Goal: Task Accomplishment & Management: Use online tool/utility

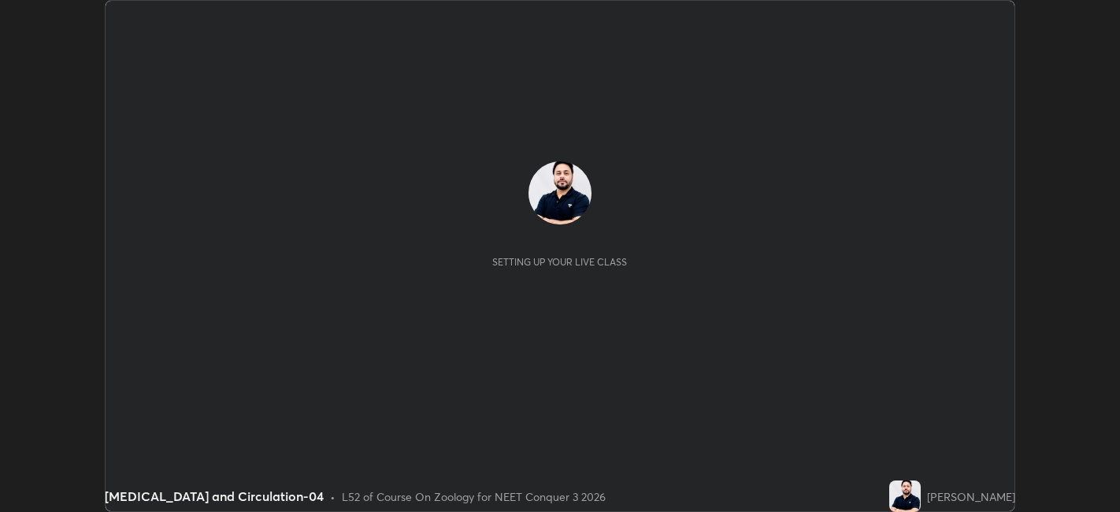
scroll to position [512, 1119]
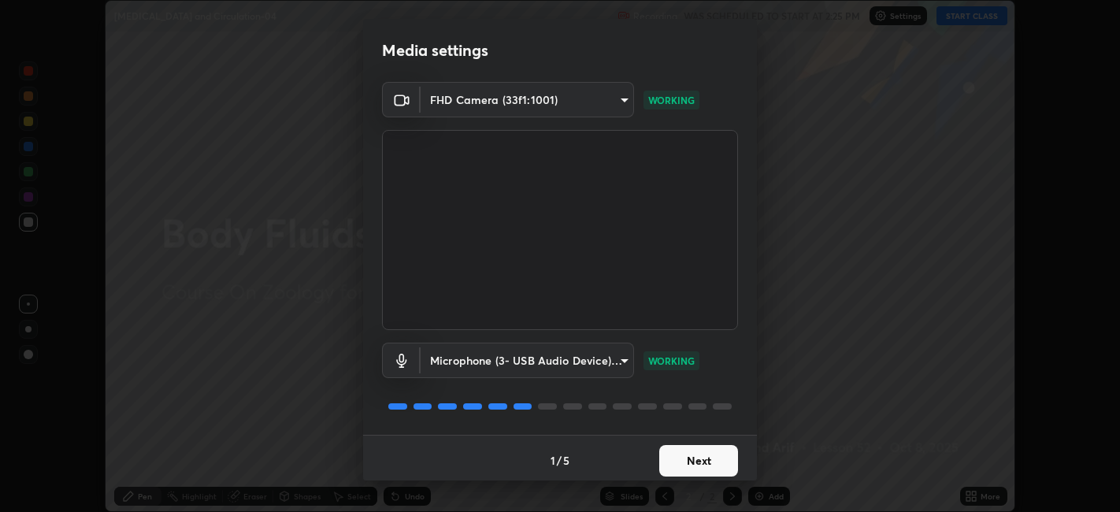
click at [703, 463] on button "Next" at bounding box center [698, 461] width 79 height 32
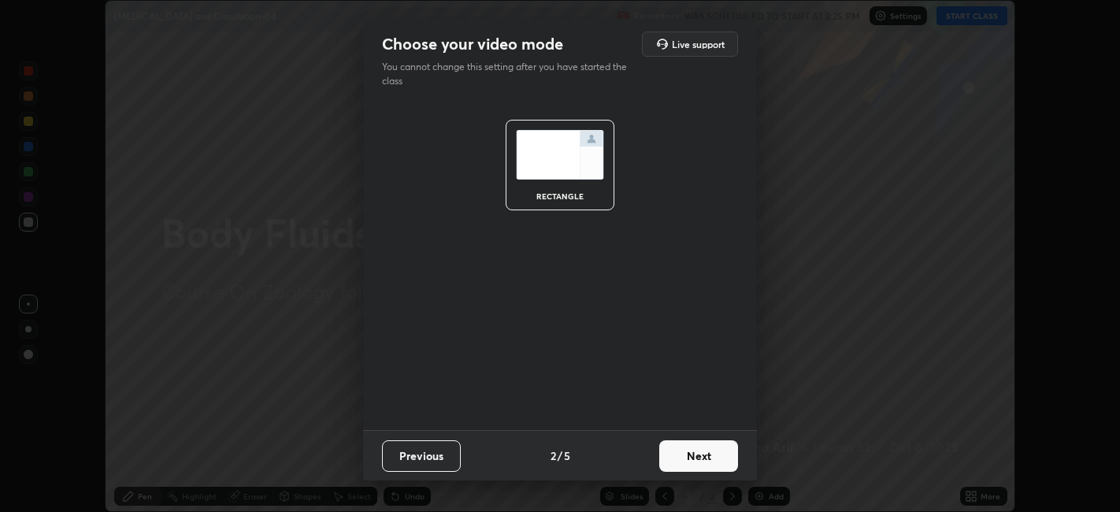
click at [703, 470] on button "Next" at bounding box center [698, 456] width 79 height 32
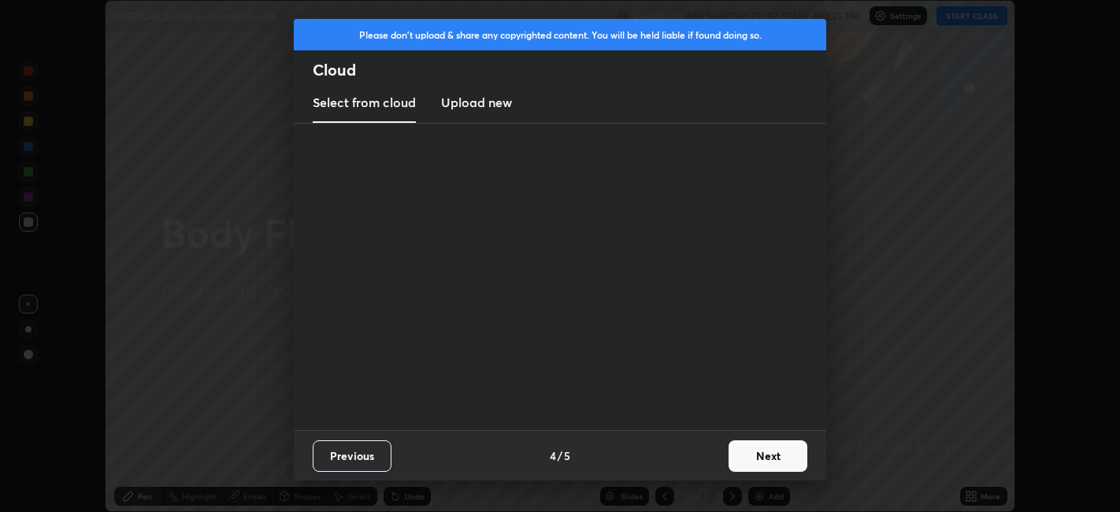
click at [730, 455] on button "Next" at bounding box center [768, 456] width 79 height 32
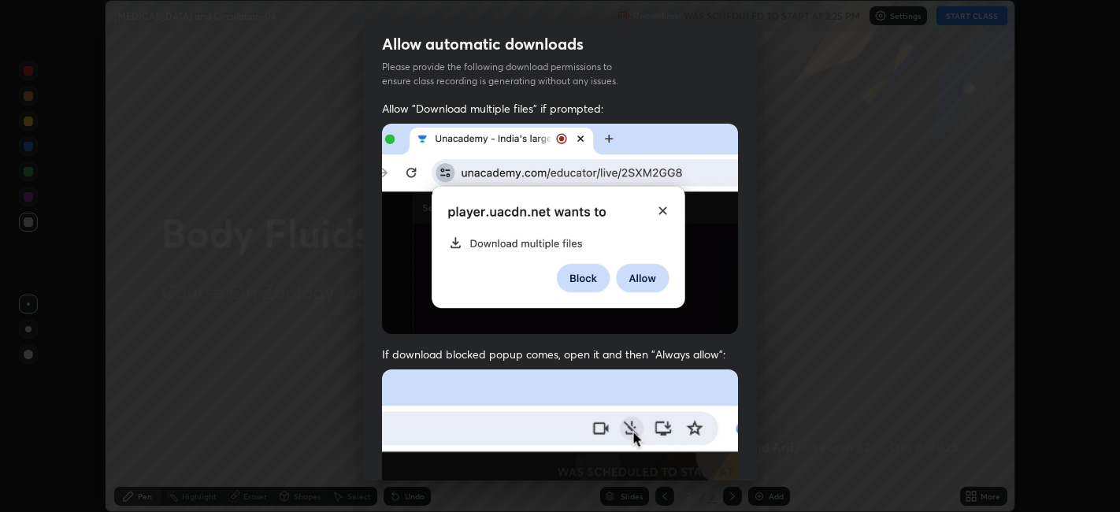
click at [734, 455] on div "Allow "Download multiple files" if prompted: If download blocked popup comes, o…" at bounding box center [560, 432] width 394 height 663
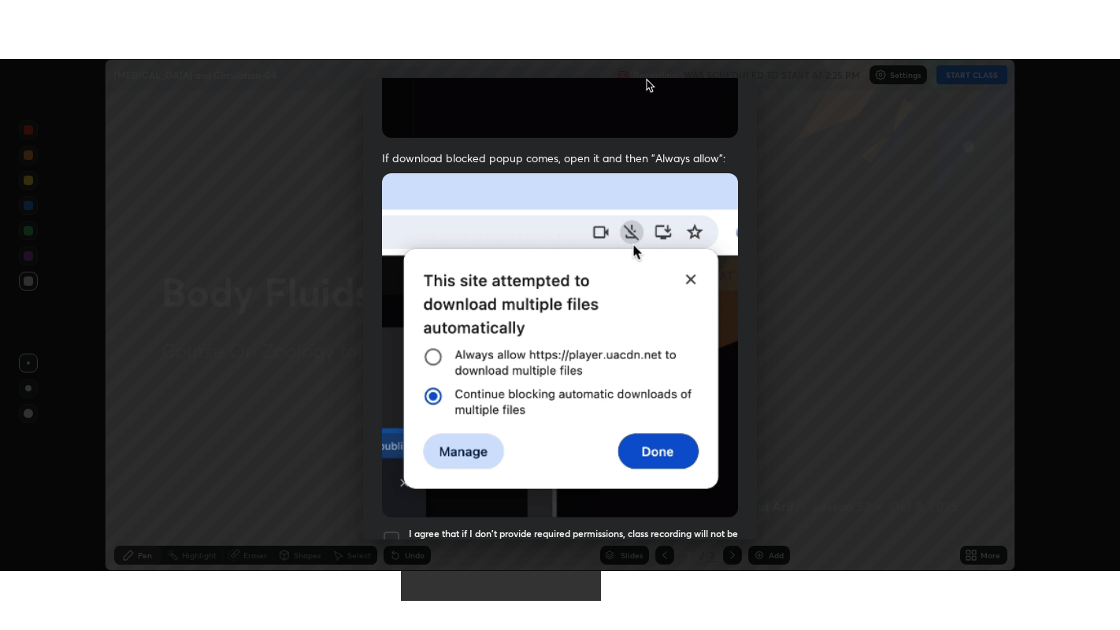
scroll to position [325, 0]
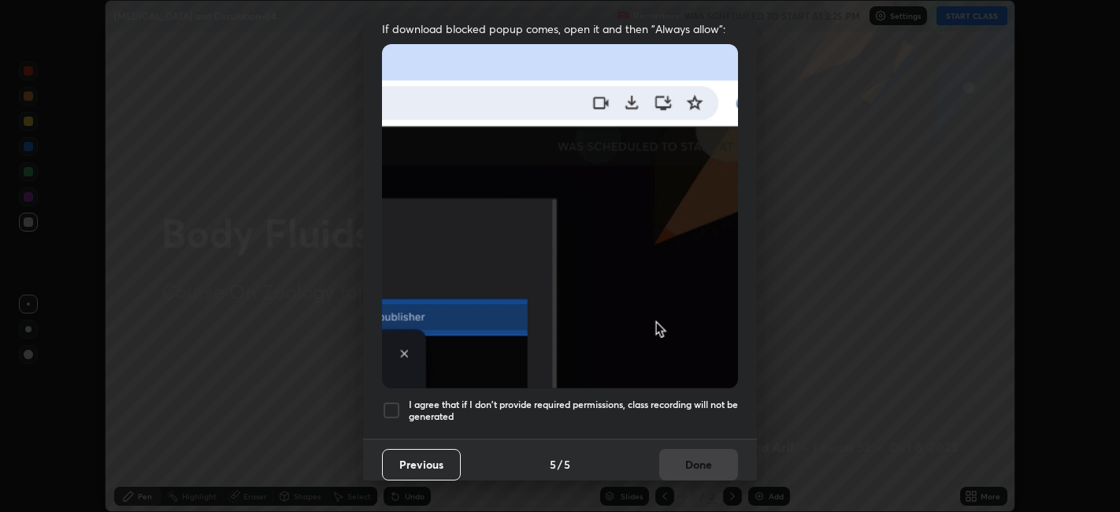
click at [663, 403] on h5 "I agree that if I don't provide required permissions, class recording will not …" at bounding box center [573, 411] width 329 height 24
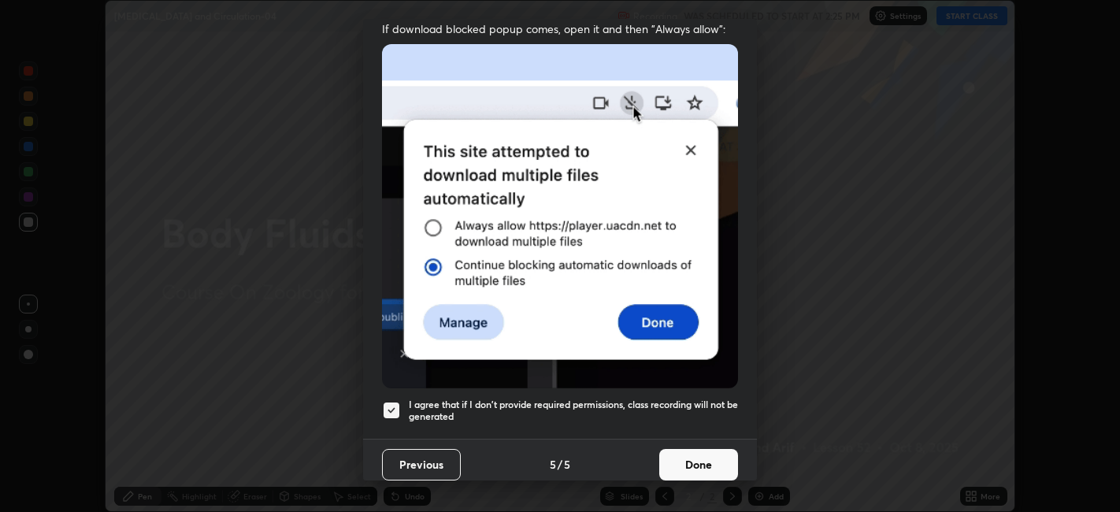
click at [681, 460] on button "Done" at bounding box center [698, 465] width 79 height 32
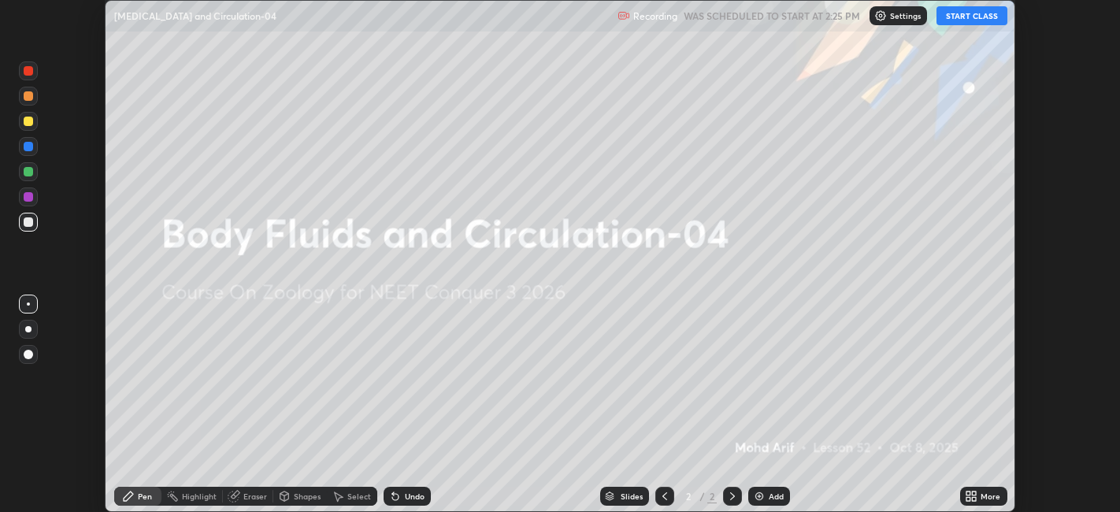
click at [988, 499] on div "More" at bounding box center [991, 496] width 20 height 8
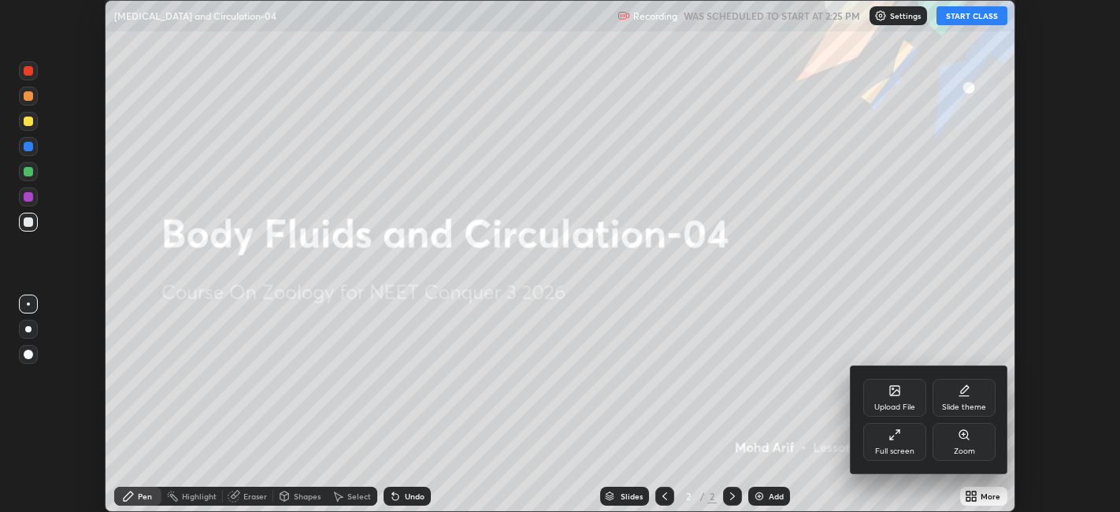
click at [918, 449] on div "Full screen" at bounding box center [894, 442] width 63 height 38
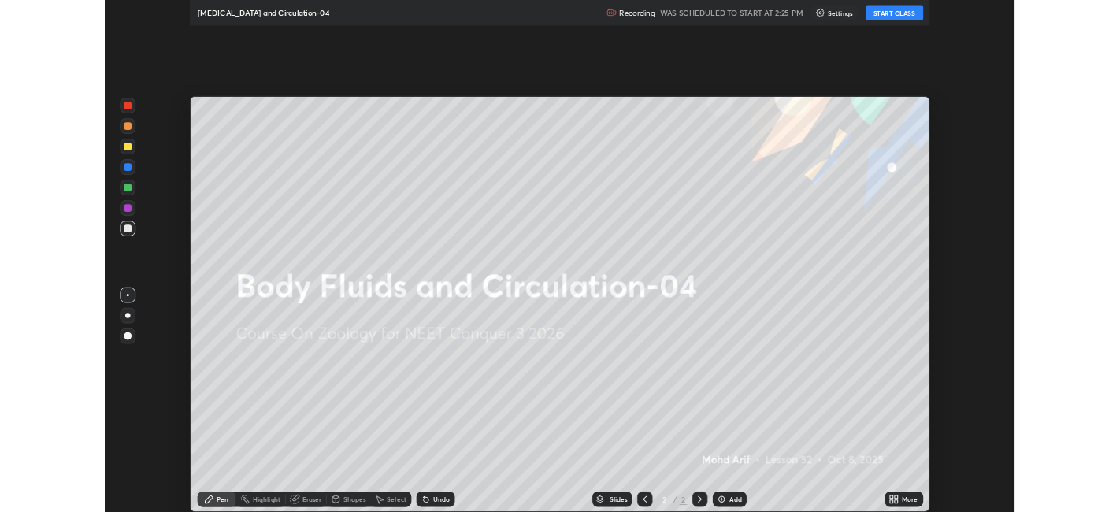
scroll to position [630, 1120]
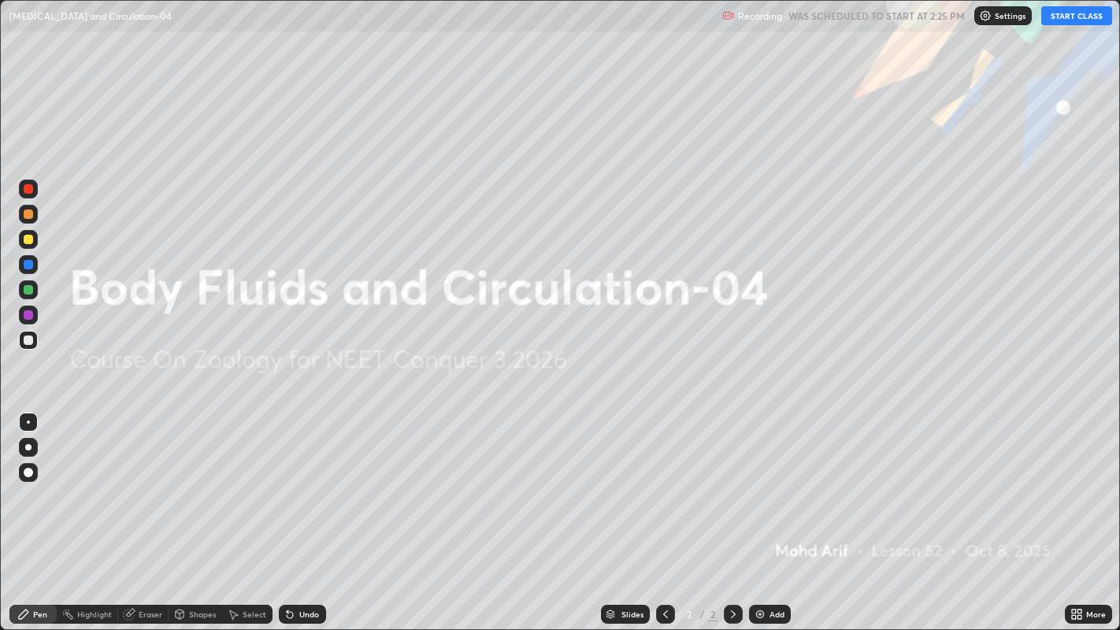
click at [1089, 17] on button "START CLASS" at bounding box center [1076, 15] width 71 height 19
click at [766, 511] on div "Add" at bounding box center [770, 614] width 42 height 19
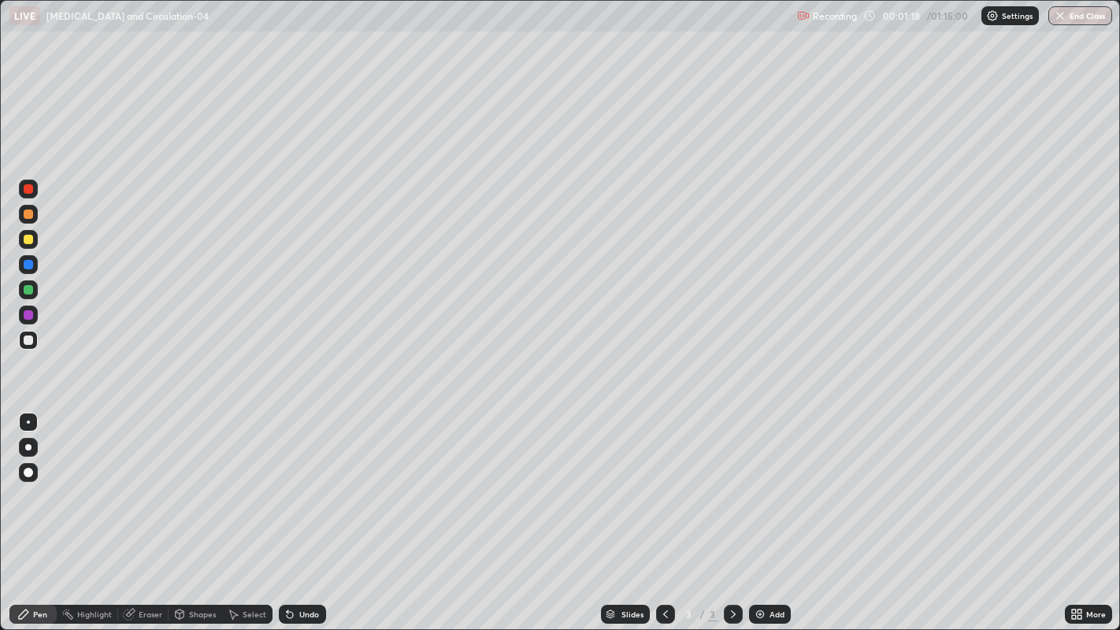
click at [29, 210] on div at bounding box center [28, 214] width 9 height 9
click at [24, 213] on div at bounding box center [28, 214] width 9 height 9
click at [28, 213] on div at bounding box center [28, 214] width 9 height 9
click at [28, 447] on div at bounding box center [28, 447] width 6 height 6
click at [30, 444] on div at bounding box center [28, 447] width 6 height 6
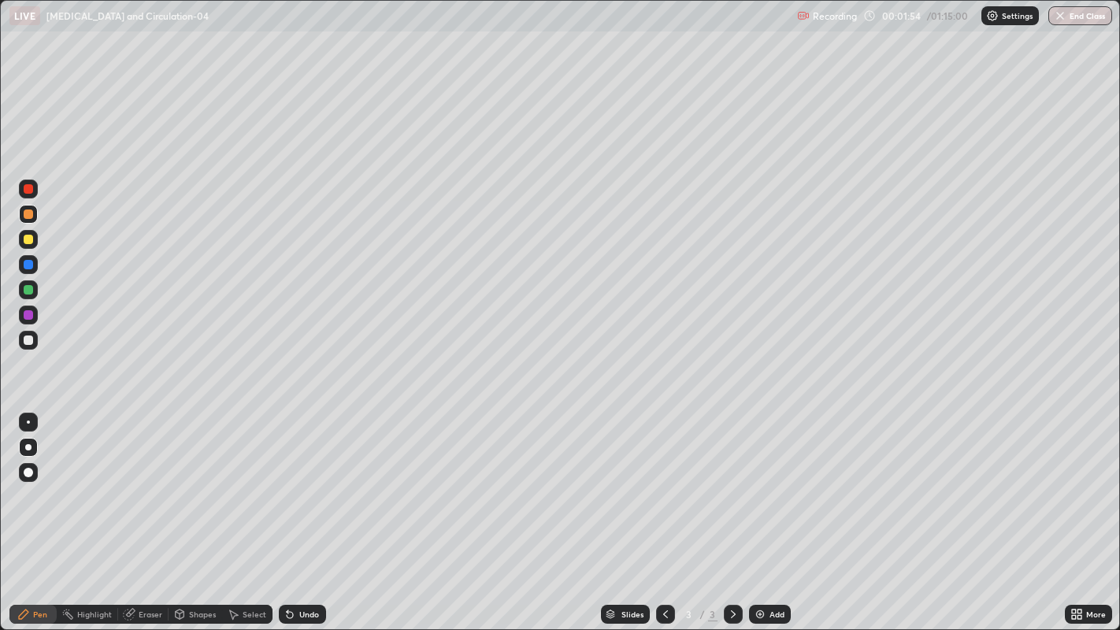
click at [314, 511] on div "Undo" at bounding box center [309, 615] width 20 height 8
click at [304, 511] on div "Undo" at bounding box center [309, 615] width 20 height 8
click at [303, 511] on div "Undo" at bounding box center [309, 615] width 20 height 8
click at [307, 511] on div "Undo" at bounding box center [309, 615] width 20 height 8
click at [310, 511] on div "Undo" at bounding box center [309, 615] width 20 height 8
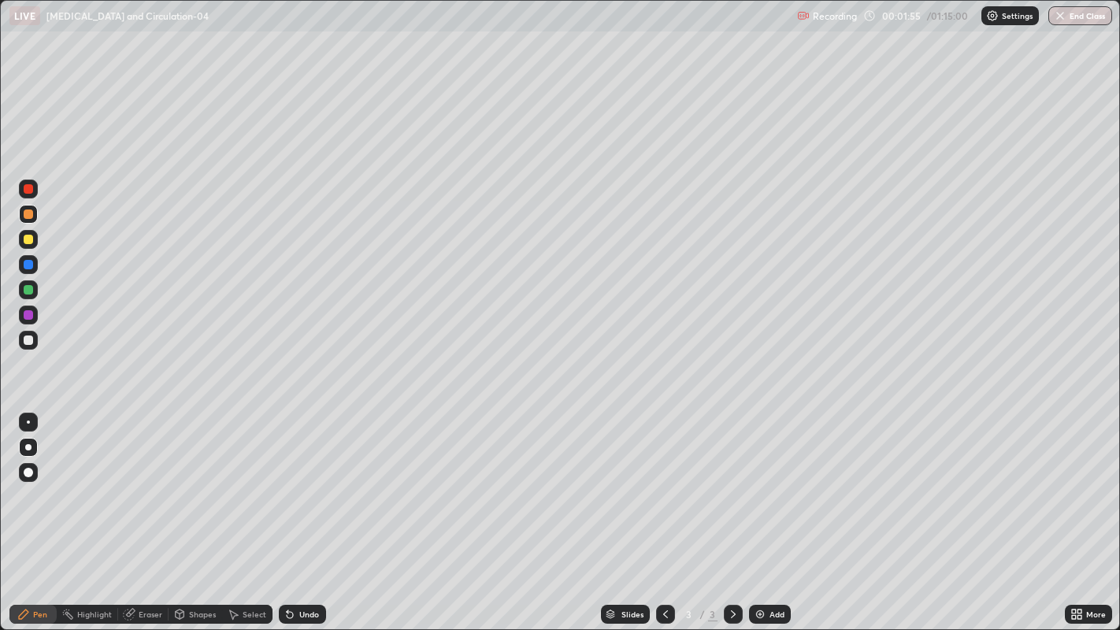
click at [309, 511] on div "Undo" at bounding box center [309, 615] width 20 height 8
click at [306, 511] on div "Undo" at bounding box center [309, 615] width 20 height 8
click at [28, 240] on div at bounding box center [28, 239] width 9 height 9
click at [28, 189] on div at bounding box center [28, 188] width 9 height 9
click at [28, 463] on div at bounding box center [28, 472] width 19 height 19
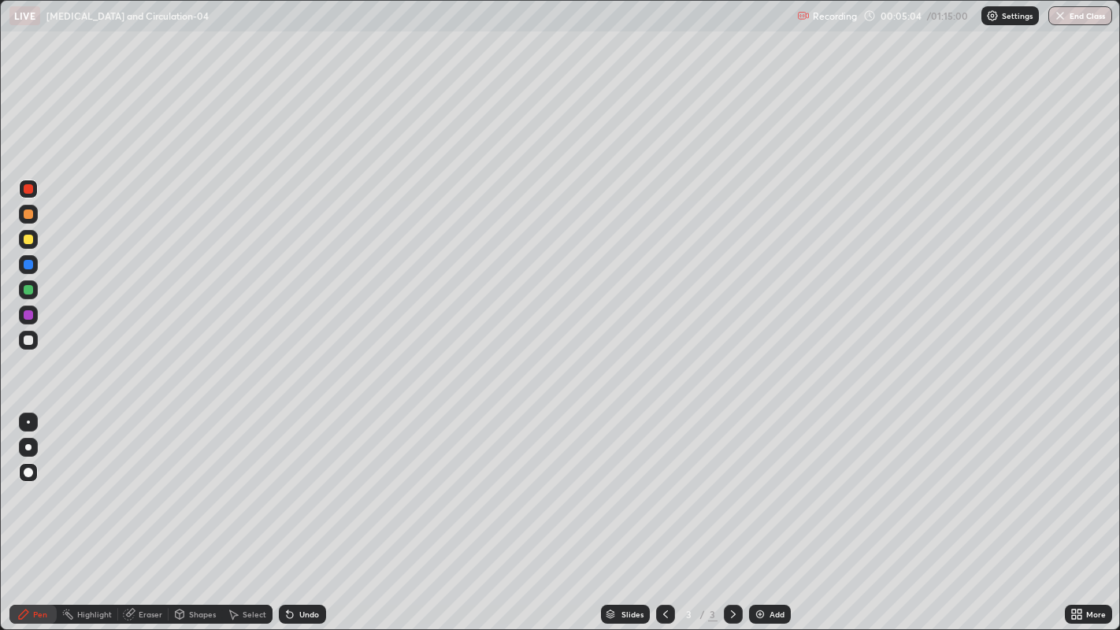
click at [300, 511] on div "Undo" at bounding box center [309, 615] width 20 height 8
click at [305, 511] on div "Undo" at bounding box center [309, 615] width 20 height 8
click at [28, 291] on div at bounding box center [28, 289] width 9 height 9
click at [27, 336] on div at bounding box center [28, 340] width 9 height 9
click at [27, 423] on div at bounding box center [28, 422] width 3 height 3
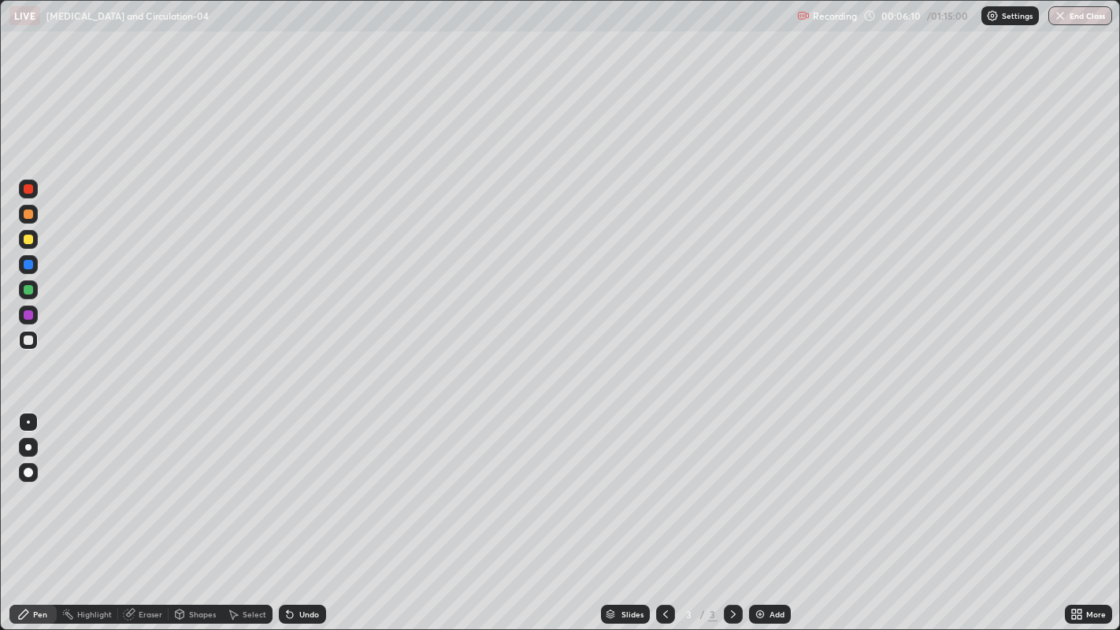
click at [30, 315] on div at bounding box center [28, 314] width 9 height 9
click at [28, 469] on div at bounding box center [28, 472] width 9 height 9
click at [28, 189] on div at bounding box center [28, 188] width 9 height 9
click at [27, 243] on div at bounding box center [28, 239] width 9 height 9
click at [28, 340] on div at bounding box center [28, 340] width 9 height 9
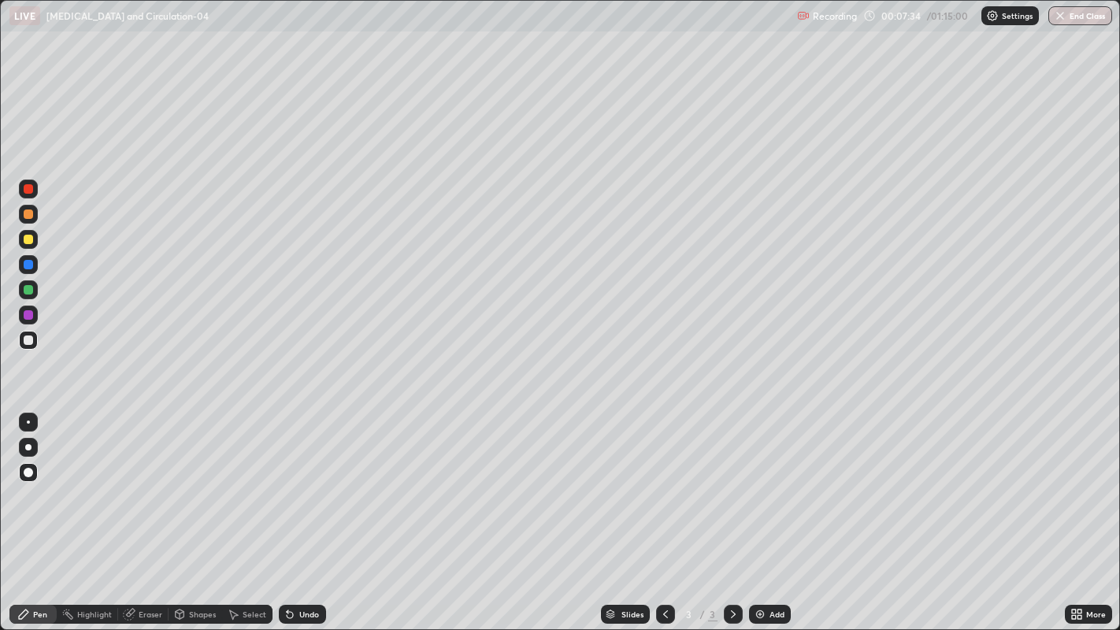
click at [30, 265] on div at bounding box center [28, 264] width 9 height 9
click at [29, 446] on div at bounding box center [28, 447] width 6 height 6
click at [30, 340] on div at bounding box center [28, 340] width 9 height 9
click at [30, 187] on div at bounding box center [28, 188] width 9 height 9
click at [28, 240] on div at bounding box center [28, 239] width 9 height 9
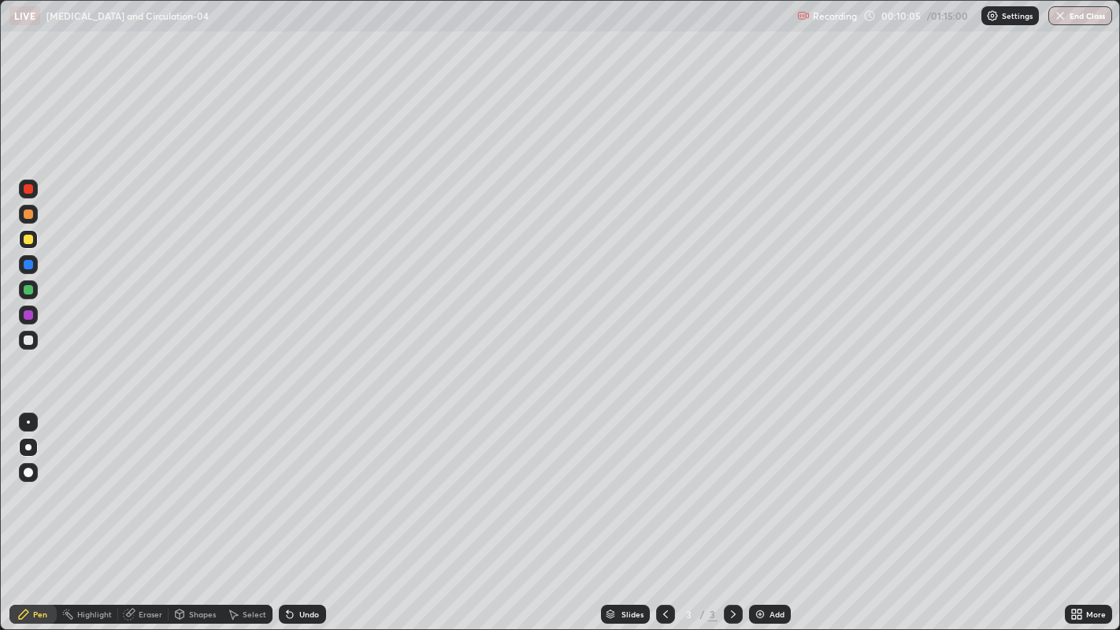
click at [29, 315] on div at bounding box center [28, 314] width 9 height 9
click at [32, 340] on div at bounding box center [28, 340] width 9 height 9
click at [31, 475] on div at bounding box center [28, 472] width 9 height 9
click at [28, 268] on div at bounding box center [28, 264] width 9 height 9
click at [28, 421] on div at bounding box center [28, 422] width 3 height 3
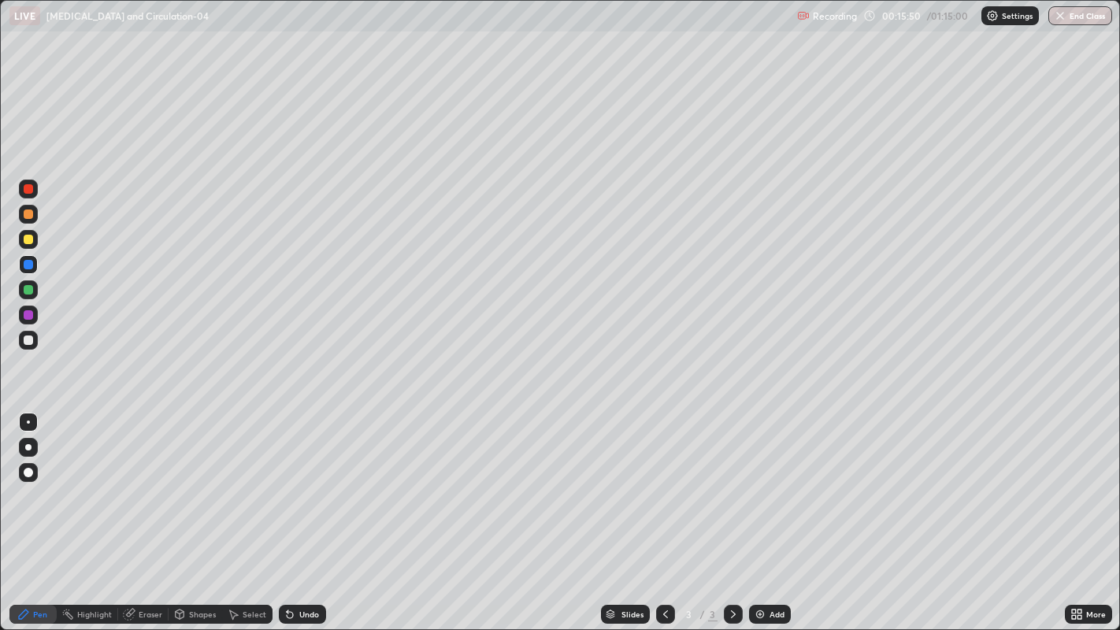
click at [310, 511] on div "Undo" at bounding box center [309, 615] width 20 height 8
click at [309, 511] on div "Undo" at bounding box center [309, 615] width 20 height 8
click at [307, 511] on div "Undo" at bounding box center [309, 615] width 20 height 8
click at [308, 511] on div "Undo" at bounding box center [309, 615] width 20 height 8
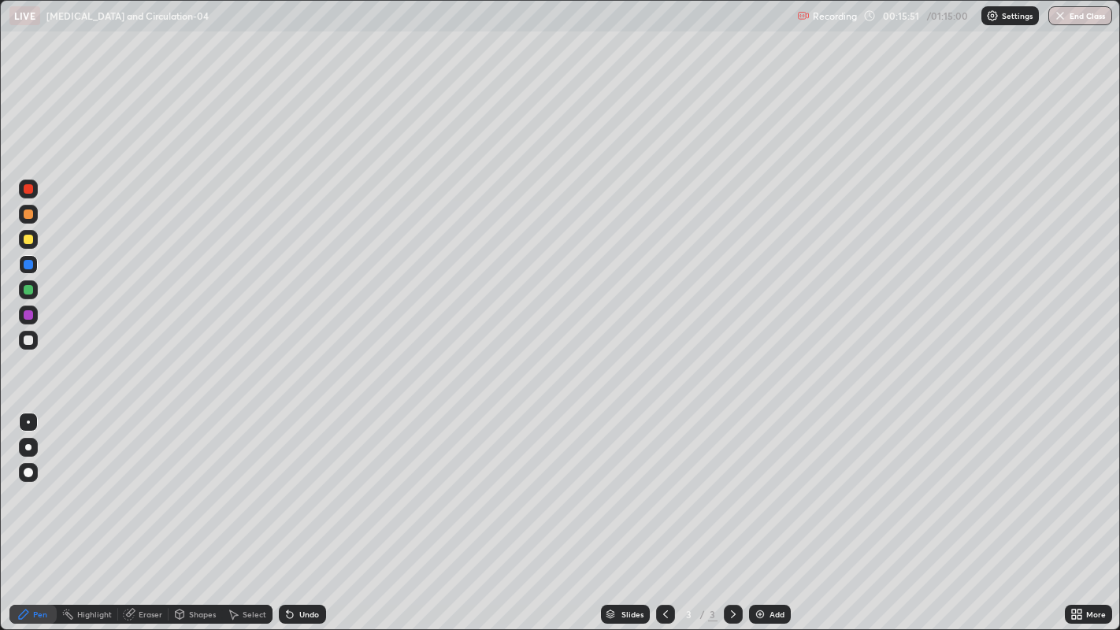
click at [306, 511] on div "Undo" at bounding box center [309, 615] width 20 height 8
click at [307, 511] on div "Undo" at bounding box center [309, 615] width 20 height 8
click at [308, 511] on div "Undo" at bounding box center [309, 615] width 20 height 8
click at [306, 511] on div "Undo" at bounding box center [309, 615] width 20 height 8
click at [305, 511] on div "Undo" at bounding box center [309, 615] width 20 height 8
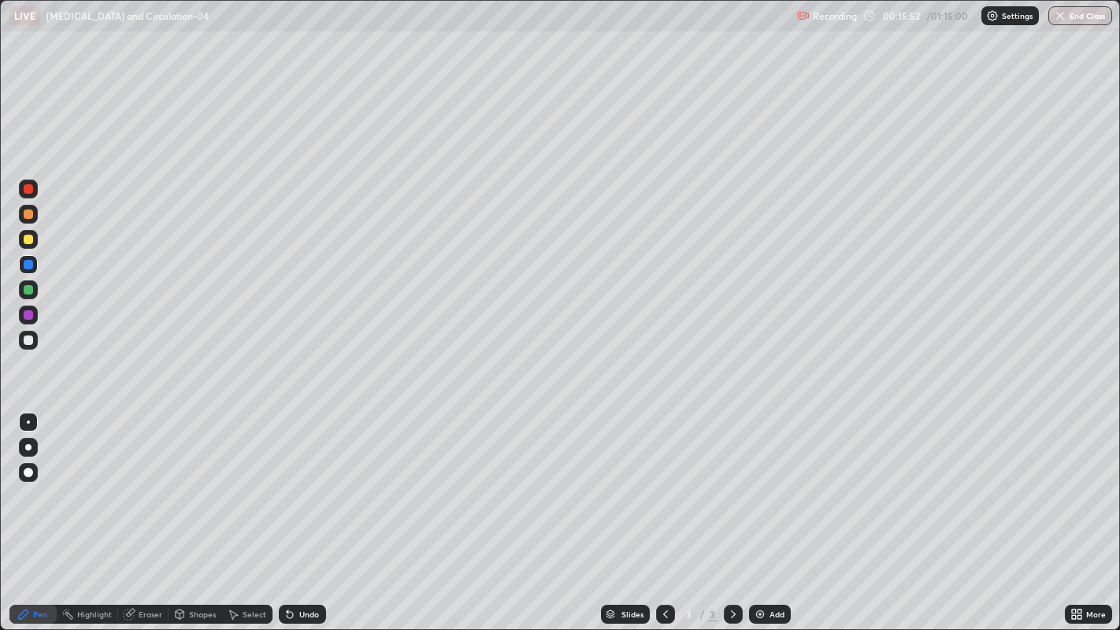
click at [304, 511] on div "Undo" at bounding box center [309, 615] width 20 height 8
click at [31, 216] on div at bounding box center [28, 214] width 9 height 9
click at [26, 215] on div at bounding box center [28, 214] width 9 height 9
click at [28, 214] on div at bounding box center [28, 214] width 9 height 9
click at [28, 473] on div at bounding box center [28, 472] width 9 height 9
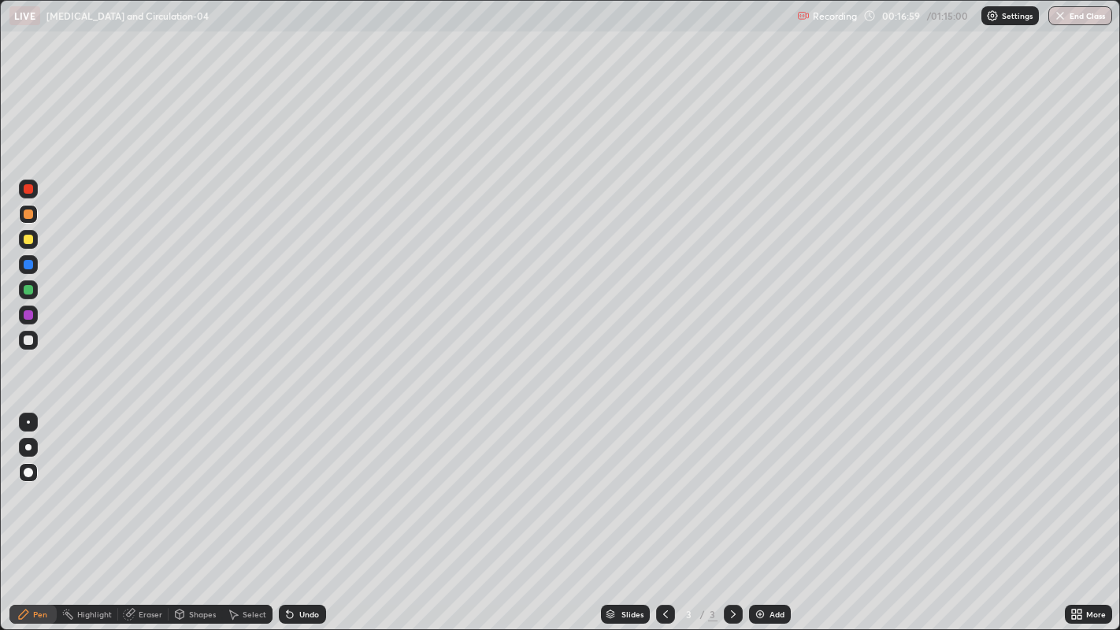
click at [33, 348] on div at bounding box center [28, 340] width 19 height 19
click at [28, 447] on div at bounding box center [28, 447] width 6 height 6
click at [28, 240] on div at bounding box center [28, 239] width 9 height 9
click at [26, 214] on div at bounding box center [28, 214] width 9 height 9
click at [313, 511] on div "Undo" at bounding box center [302, 614] width 47 height 19
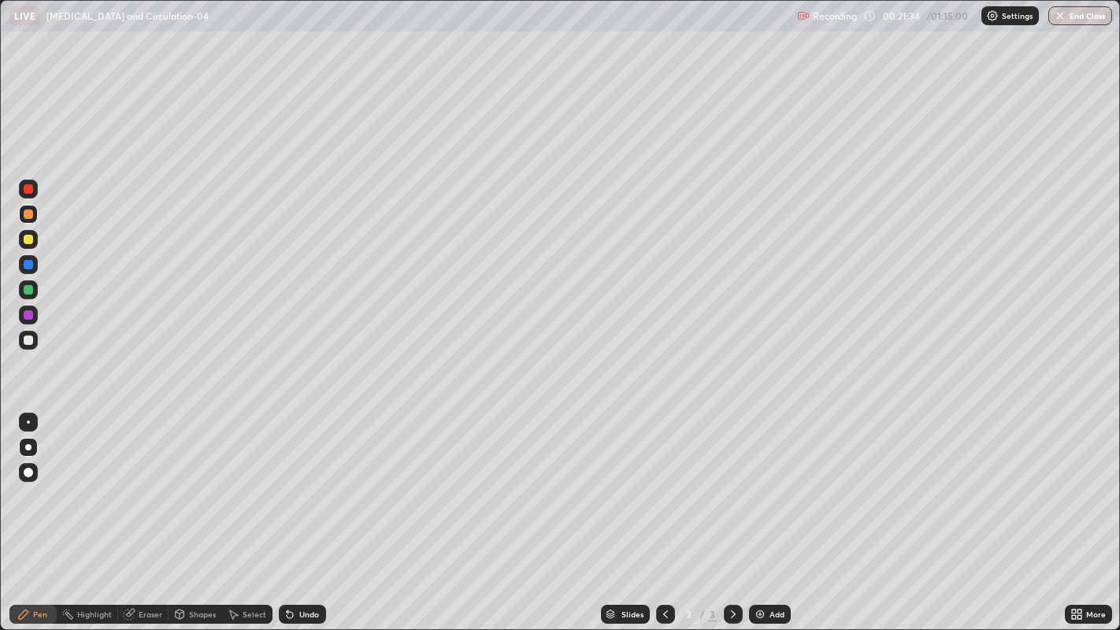
click at [309, 511] on div "Undo" at bounding box center [302, 614] width 47 height 19
click at [318, 511] on div "Undo" at bounding box center [302, 614] width 47 height 19
click at [316, 511] on div "Undo" at bounding box center [309, 615] width 20 height 8
click at [318, 511] on div "Undo" at bounding box center [302, 614] width 47 height 19
click at [314, 511] on div "Undo" at bounding box center [302, 614] width 47 height 19
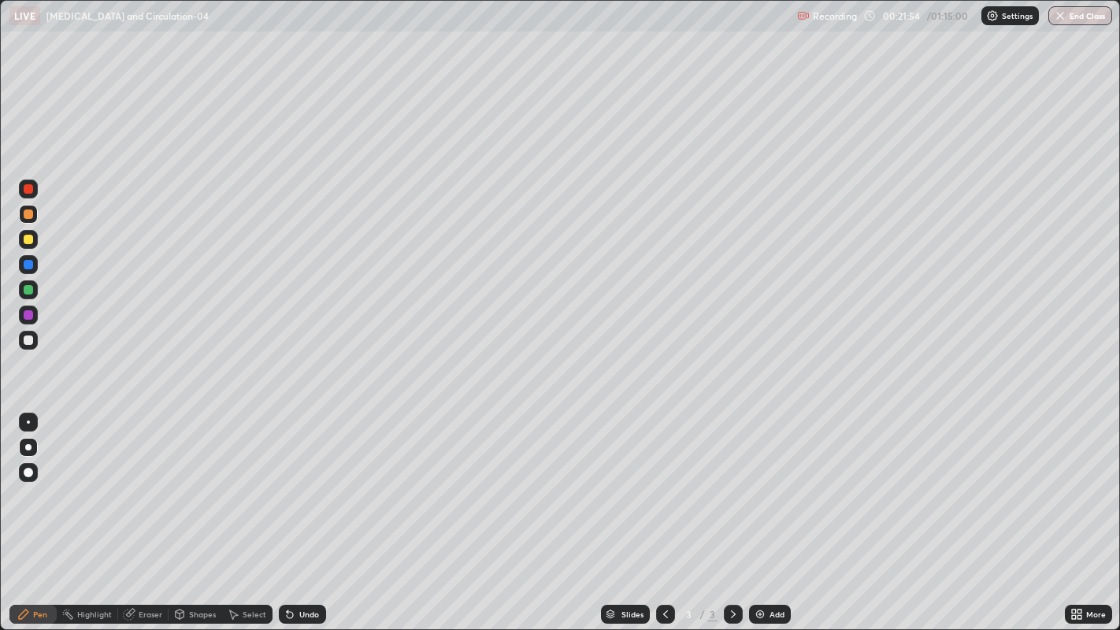
click at [314, 511] on div "Undo" at bounding box center [302, 614] width 47 height 19
click at [315, 511] on div "Undo" at bounding box center [302, 614] width 47 height 19
click at [317, 511] on div "Undo" at bounding box center [302, 614] width 47 height 19
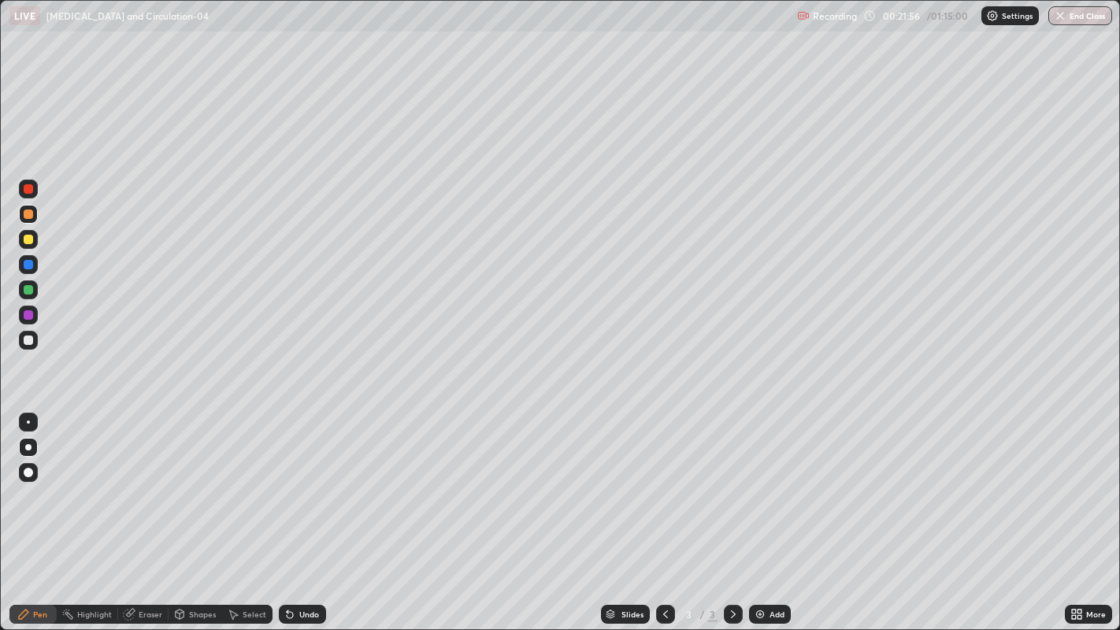
click at [319, 511] on div "Undo" at bounding box center [302, 614] width 47 height 19
click at [30, 291] on div at bounding box center [28, 289] width 9 height 9
click at [30, 240] on div at bounding box center [28, 239] width 9 height 9
click at [32, 319] on div at bounding box center [28, 315] width 19 height 19
click at [28, 217] on div at bounding box center [28, 214] width 9 height 9
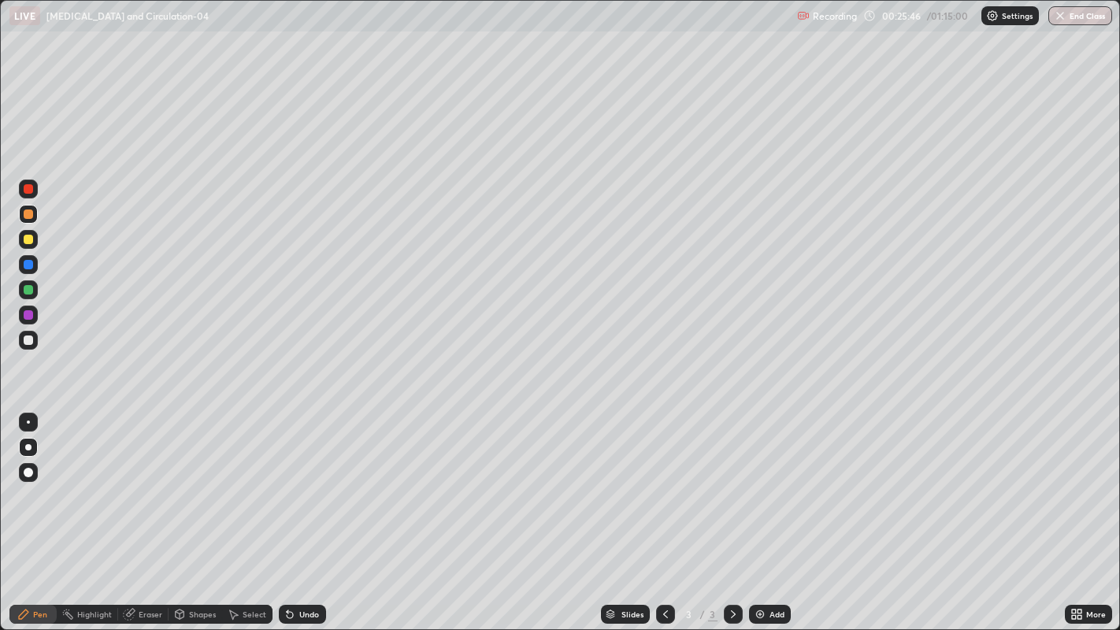
click at [31, 215] on div at bounding box center [28, 214] width 9 height 9
click at [28, 340] on div at bounding box center [28, 340] width 9 height 9
click at [28, 447] on div at bounding box center [28, 447] width 6 height 6
click at [27, 473] on div at bounding box center [28, 472] width 9 height 9
click at [28, 215] on div at bounding box center [28, 214] width 9 height 9
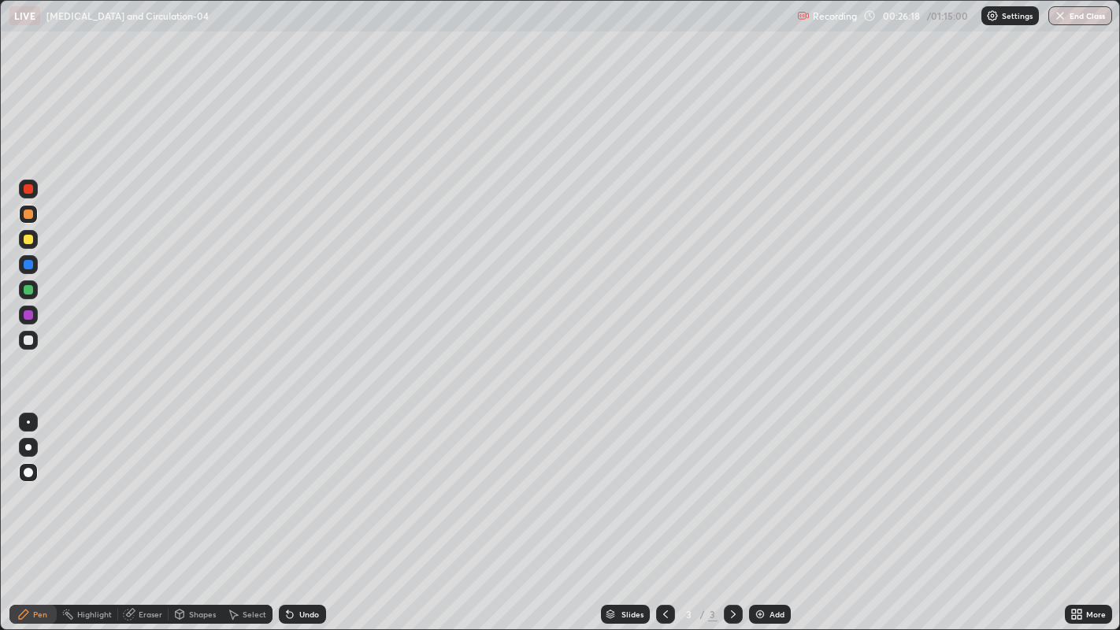
click at [30, 445] on div at bounding box center [28, 447] width 6 height 6
click at [142, 511] on div "Eraser" at bounding box center [151, 615] width 24 height 8
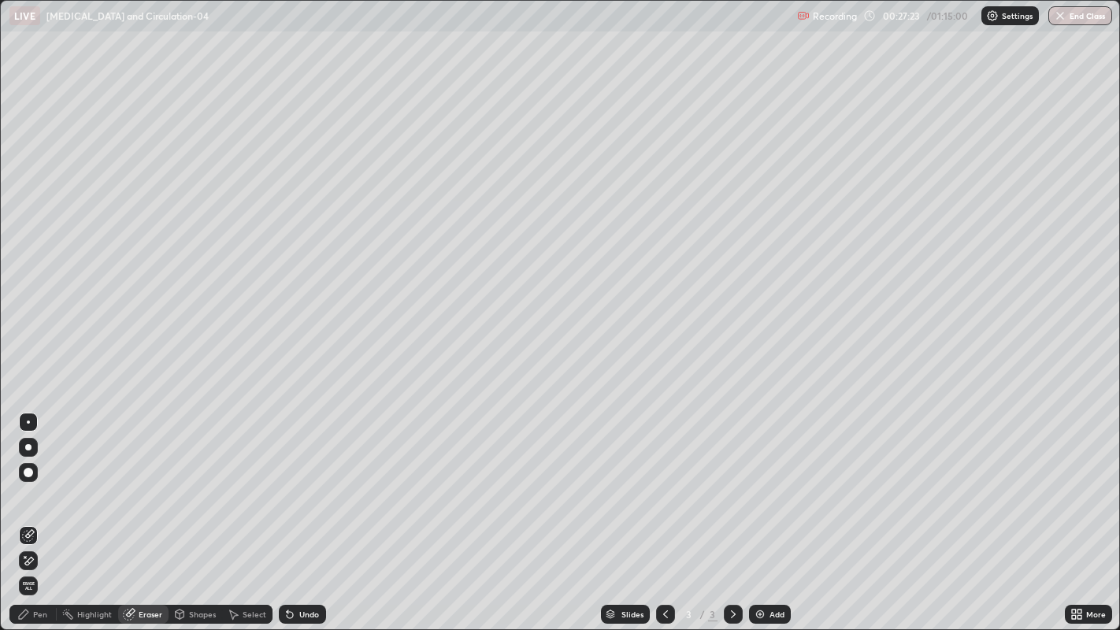
click at [299, 511] on div "Undo" at bounding box center [309, 615] width 20 height 8
click at [297, 511] on div "Undo" at bounding box center [302, 614] width 47 height 19
click at [310, 511] on div "Undo" at bounding box center [302, 614] width 47 height 19
click at [43, 511] on div "Pen" at bounding box center [40, 615] width 14 height 8
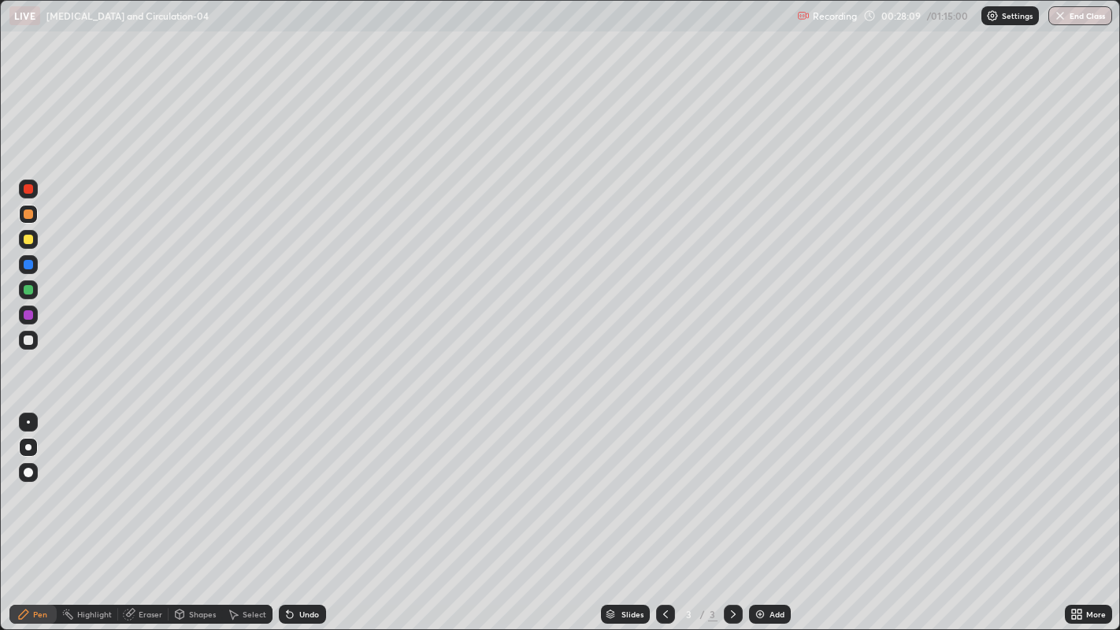
click at [31, 317] on div at bounding box center [28, 314] width 9 height 9
click at [303, 511] on div "Undo" at bounding box center [309, 615] width 20 height 8
click at [310, 511] on div "Undo" at bounding box center [302, 614] width 47 height 19
click at [315, 511] on div "Undo" at bounding box center [302, 614] width 47 height 19
click at [317, 511] on div "Undo" at bounding box center [300, 615] width 54 height 32
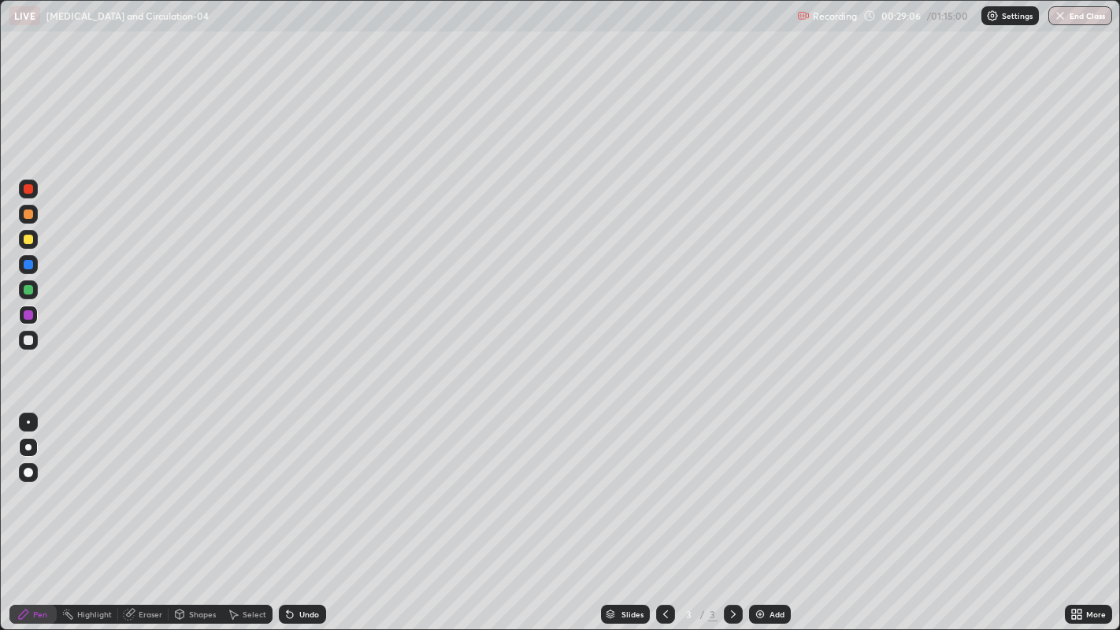
click at [308, 511] on div "Undo" at bounding box center [302, 614] width 47 height 19
click at [305, 511] on div "Undo" at bounding box center [302, 614] width 47 height 19
click at [297, 511] on div "Undo" at bounding box center [302, 614] width 47 height 19
click at [295, 511] on div "Undo" at bounding box center [302, 614] width 47 height 19
click at [294, 511] on div "Undo" at bounding box center [302, 614] width 47 height 19
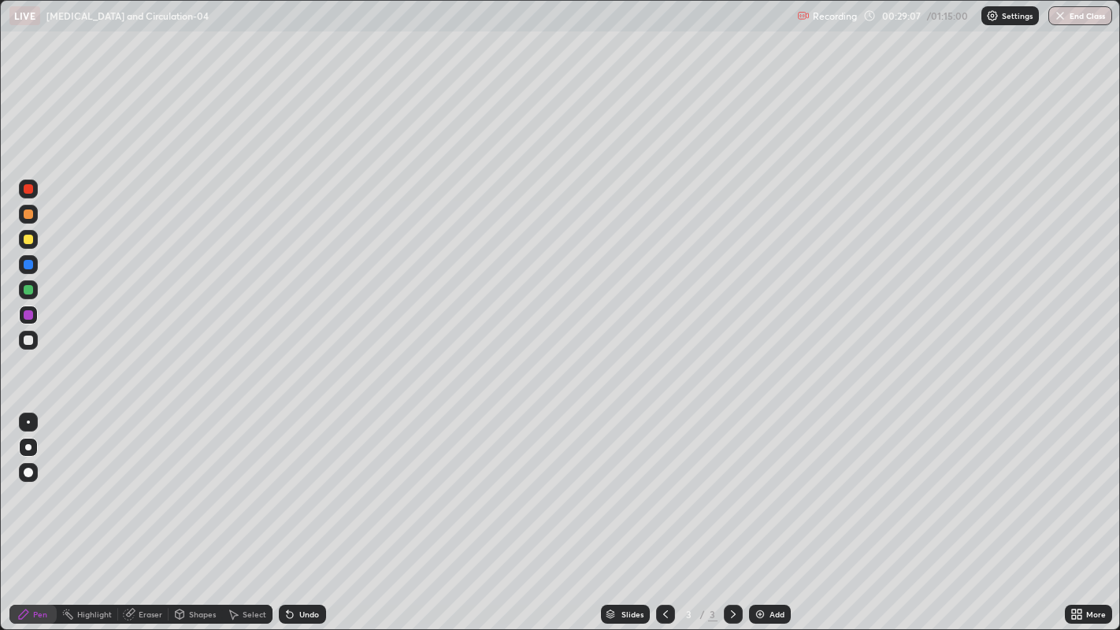
click at [295, 511] on div "Undo" at bounding box center [302, 614] width 47 height 19
click at [299, 511] on div "Undo" at bounding box center [309, 615] width 20 height 8
click at [302, 511] on div "Undo" at bounding box center [309, 615] width 20 height 8
click at [303, 511] on div "Undo" at bounding box center [302, 614] width 47 height 19
click at [301, 511] on div "Undo" at bounding box center [302, 614] width 47 height 19
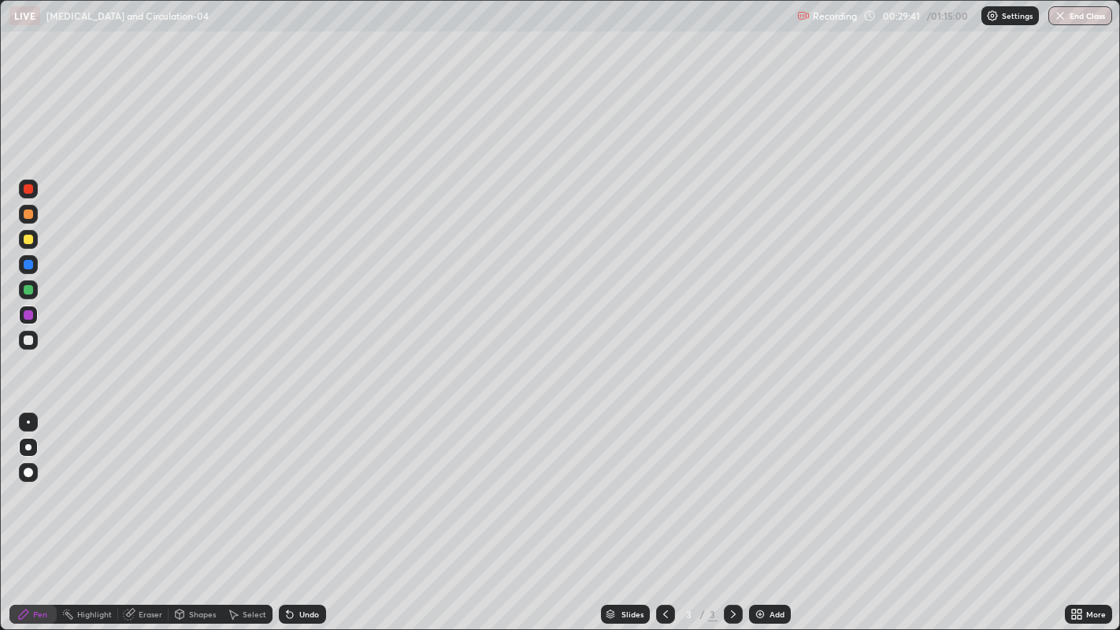
click at [294, 511] on div "Undo" at bounding box center [302, 614] width 47 height 19
click at [141, 511] on div "Eraser" at bounding box center [151, 615] width 24 height 8
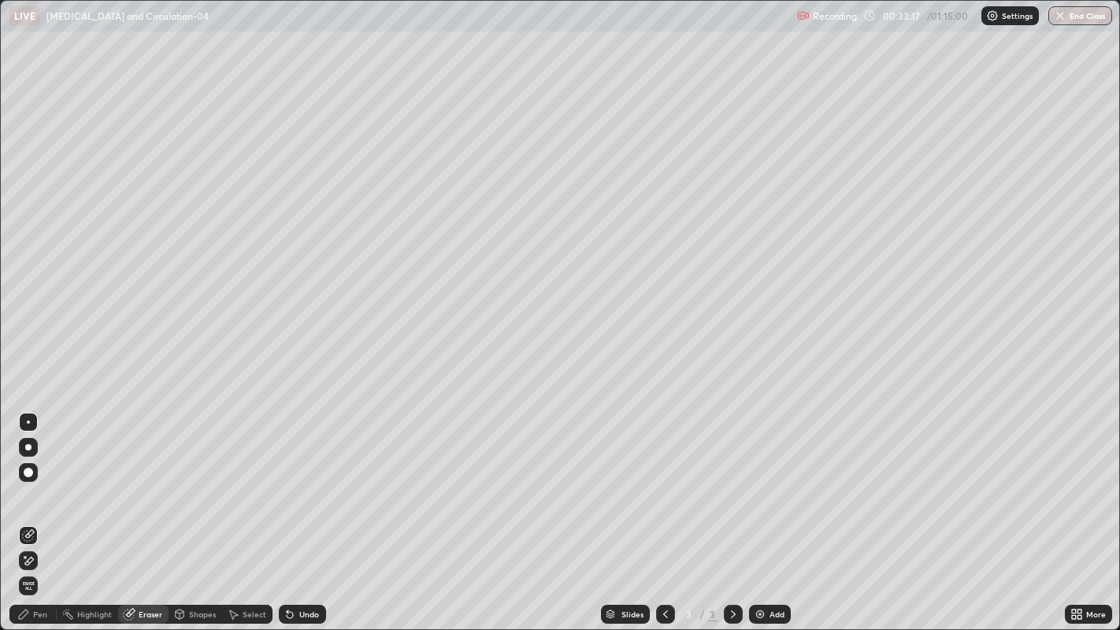
click at [31, 511] on icon at bounding box center [28, 561] width 13 height 13
click at [27, 511] on icon at bounding box center [23, 614] width 13 height 13
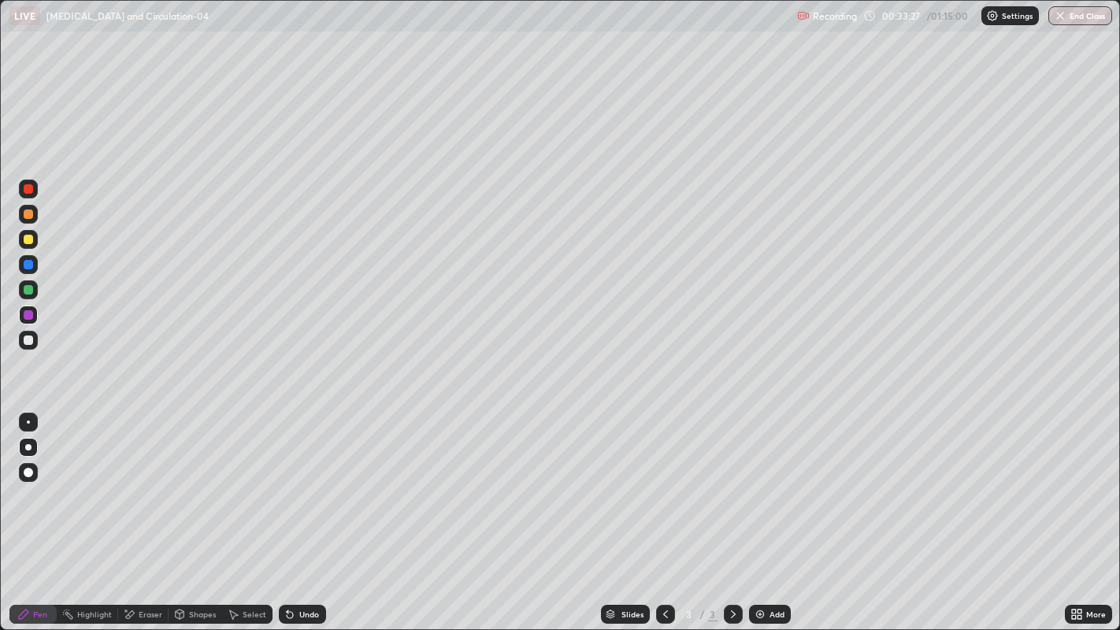
click at [25, 511] on icon at bounding box center [23, 614] width 9 height 9
click at [28, 313] on div at bounding box center [28, 314] width 9 height 9
click at [144, 511] on div "Eraser" at bounding box center [151, 615] width 24 height 8
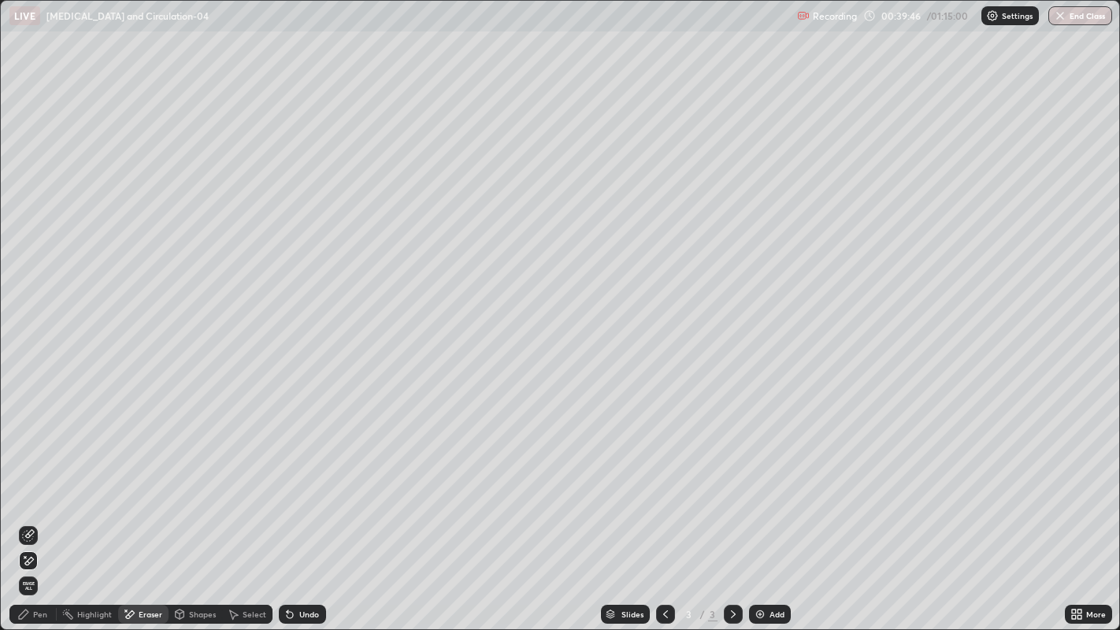
click at [35, 511] on div at bounding box center [28, 535] width 19 height 19
click at [26, 511] on icon at bounding box center [23, 614] width 13 height 13
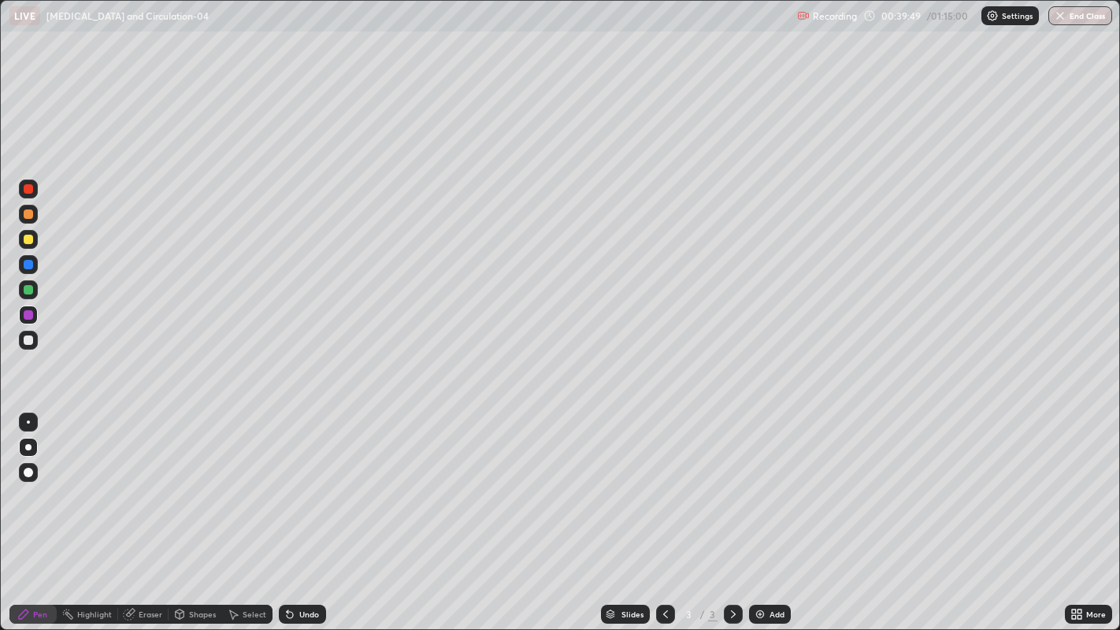
click at [32, 511] on div "Pen" at bounding box center [32, 614] width 47 height 19
click at [770, 511] on div "Add" at bounding box center [777, 615] width 15 height 8
click at [28, 340] on div at bounding box center [28, 340] width 9 height 9
click at [30, 342] on div at bounding box center [28, 340] width 9 height 9
click at [29, 473] on div at bounding box center [28, 472] width 9 height 9
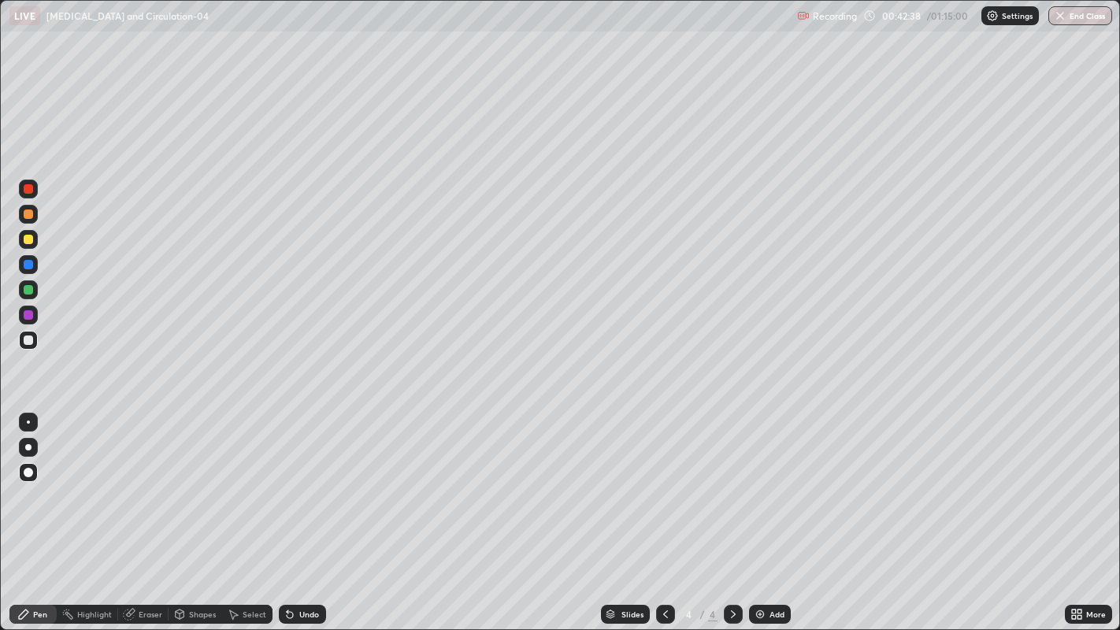
click at [29, 214] on div at bounding box center [28, 214] width 9 height 9
click at [27, 218] on div at bounding box center [28, 214] width 9 height 9
click at [25, 211] on div at bounding box center [28, 214] width 9 height 9
click at [28, 193] on div at bounding box center [28, 188] width 9 height 9
click at [32, 238] on div at bounding box center [28, 239] width 9 height 9
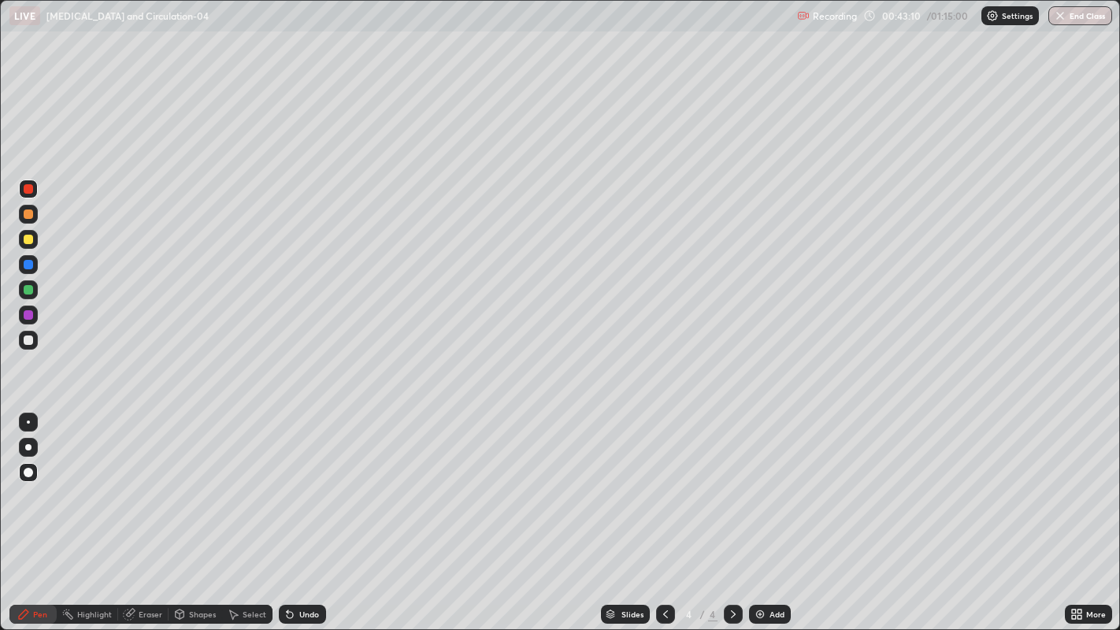
click at [28, 240] on div at bounding box center [28, 239] width 9 height 9
click at [29, 243] on div at bounding box center [28, 239] width 9 height 9
click at [27, 449] on div at bounding box center [28, 447] width 6 height 6
click at [29, 447] on div at bounding box center [28, 447] width 6 height 6
click at [25, 340] on div at bounding box center [28, 340] width 9 height 9
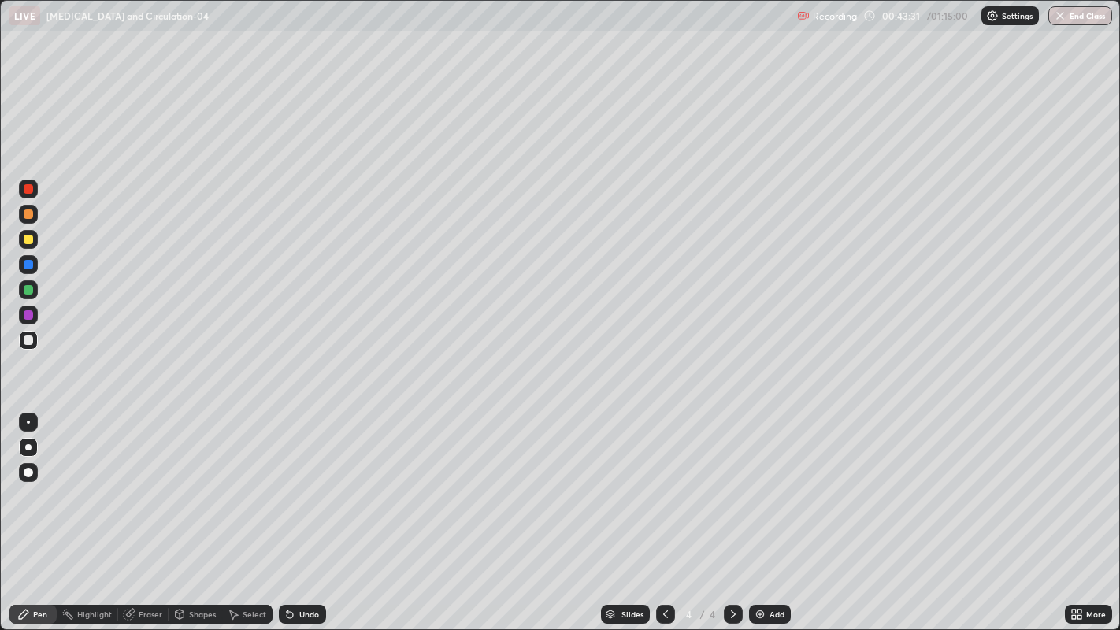
click at [303, 511] on div "Undo" at bounding box center [309, 615] width 20 height 8
click at [303, 511] on div "Undo" at bounding box center [302, 614] width 47 height 19
click at [27, 240] on div at bounding box center [28, 239] width 9 height 9
click at [26, 340] on div at bounding box center [28, 340] width 9 height 9
click at [307, 511] on div "Undo" at bounding box center [309, 615] width 20 height 8
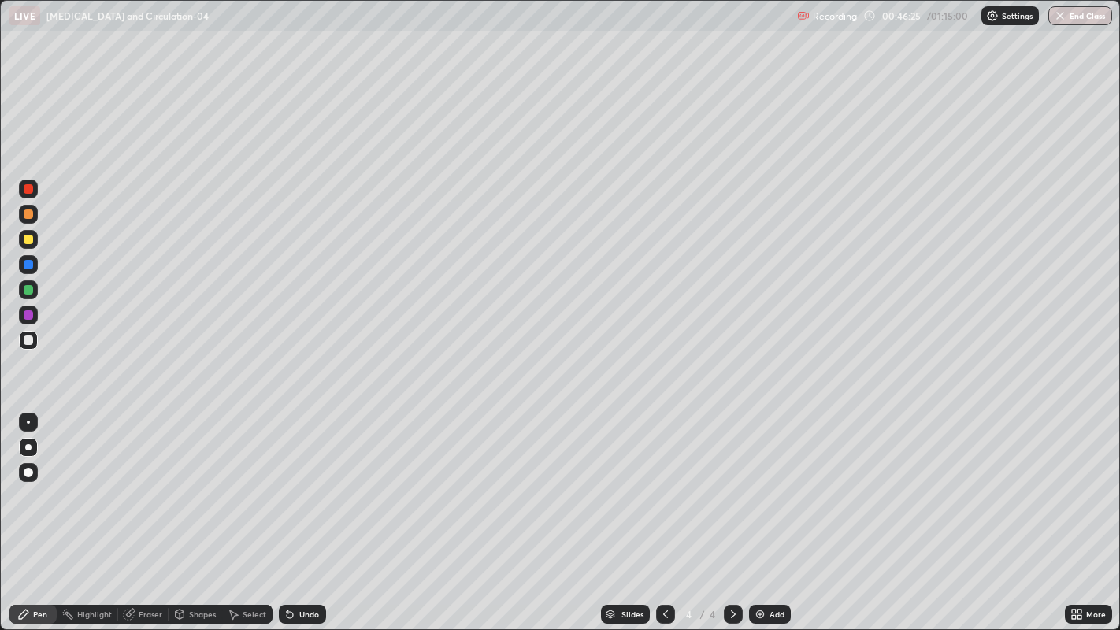
click at [306, 511] on div "Undo" at bounding box center [309, 615] width 20 height 8
click at [307, 511] on div "Undo" at bounding box center [309, 615] width 20 height 8
click at [32, 287] on div at bounding box center [28, 289] width 19 height 19
click at [303, 511] on div "Undo" at bounding box center [309, 615] width 20 height 8
click at [301, 511] on div "Undo" at bounding box center [309, 615] width 20 height 8
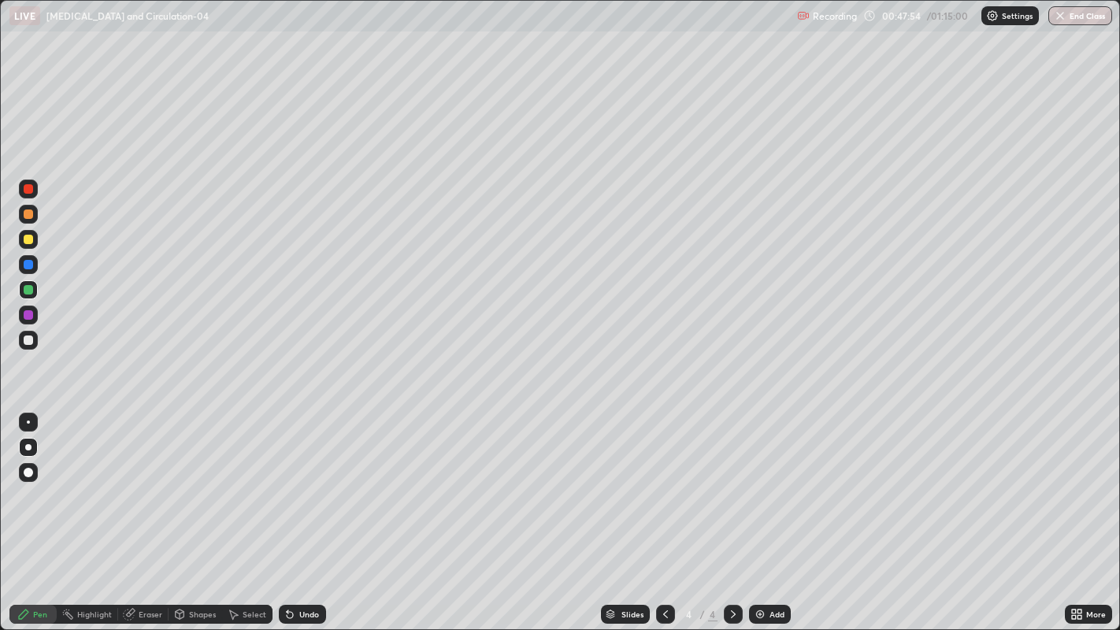
click at [298, 511] on div "Undo" at bounding box center [302, 614] width 47 height 19
click at [295, 511] on div "Undo" at bounding box center [302, 614] width 47 height 19
click at [291, 511] on div "Undo" at bounding box center [302, 614] width 47 height 19
click at [28, 289] on div at bounding box center [28, 289] width 9 height 9
click at [151, 511] on div "Eraser" at bounding box center [151, 615] width 24 height 8
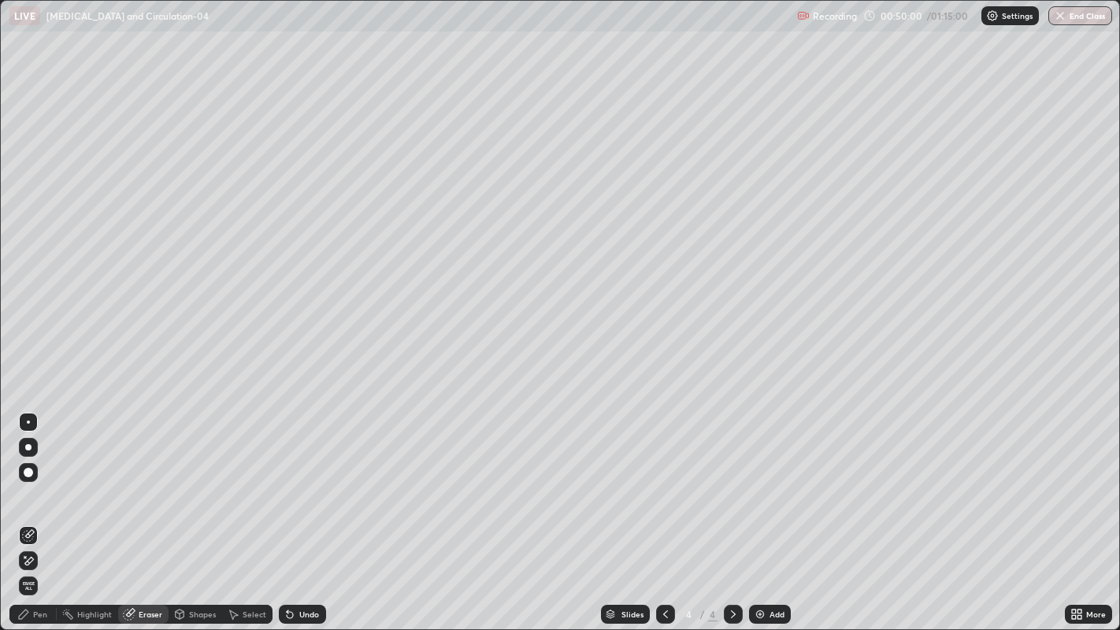
click at [32, 511] on icon at bounding box center [29, 561] width 9 height 8
click at [28, 511] on icon at bounding box center [23, 614] width 13 height 13
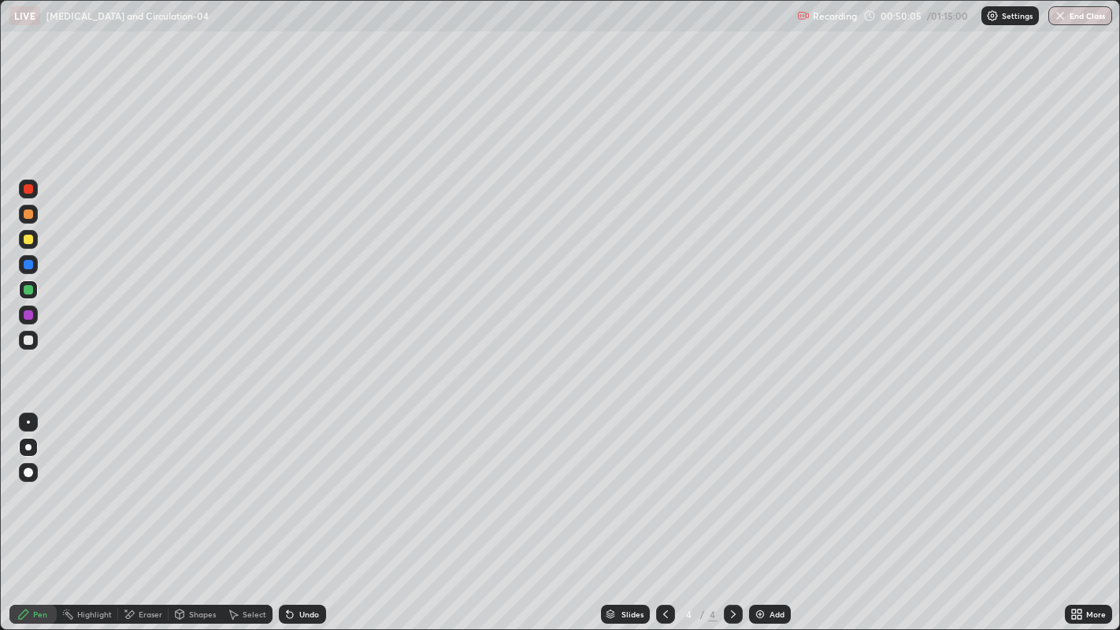
click at [193, 511] on div "Shapes" at bounding box center [202, 615] width 27 height 8
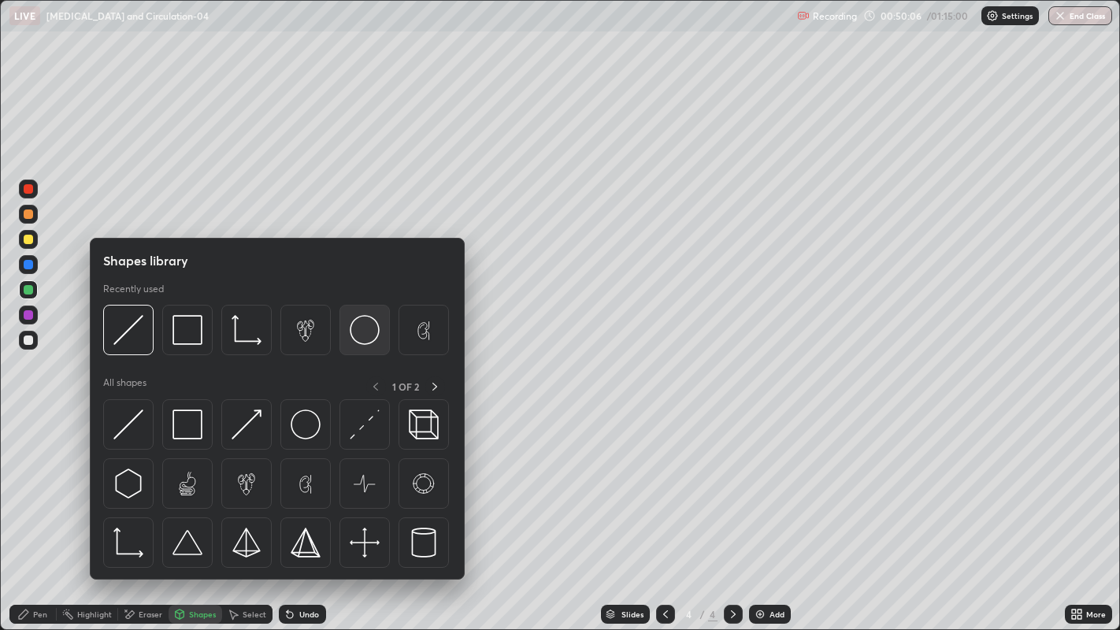
click at [362, 328] on img at bounding box center [365, 330] width 30 height 30
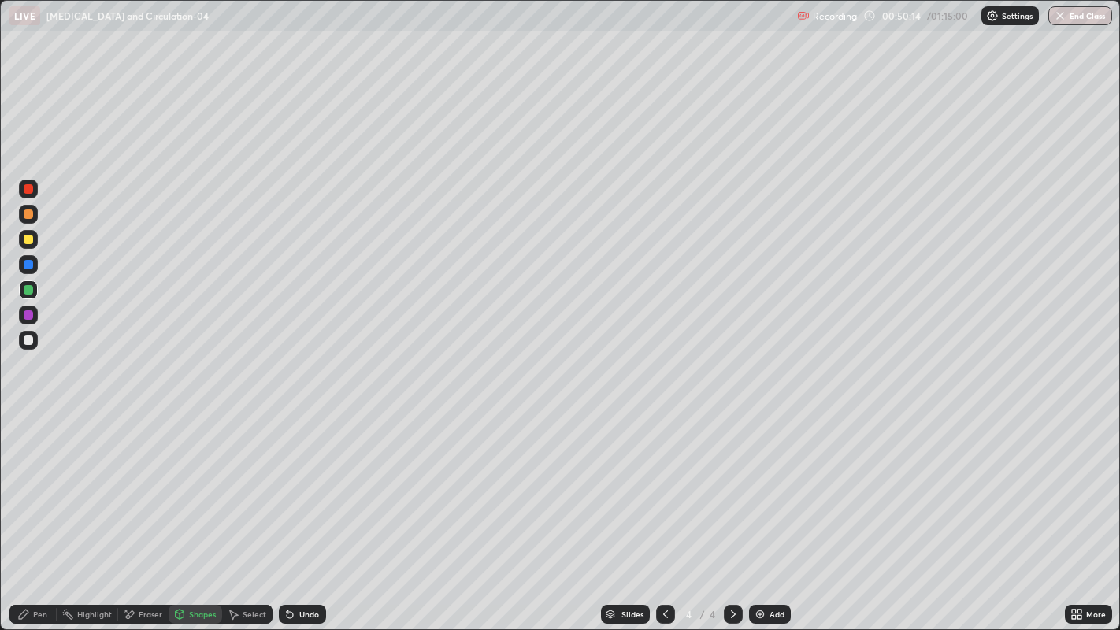
click at [317, 511] on div "Undo" at bounding box center [309, 615] width 20 height 8
click at [317, 511] on div "Undo" at bounding box center [302, 614] width 47 height 19
click at [320, 511] on div "Undo" at bounding box center [302, 614] width 47 height 19
click at [43, 511] on div "Pen" at bounding box center [40, 615] width 14 height 8
click at [28, 340] on div at bounding box center [28, 340] width 9 height 9
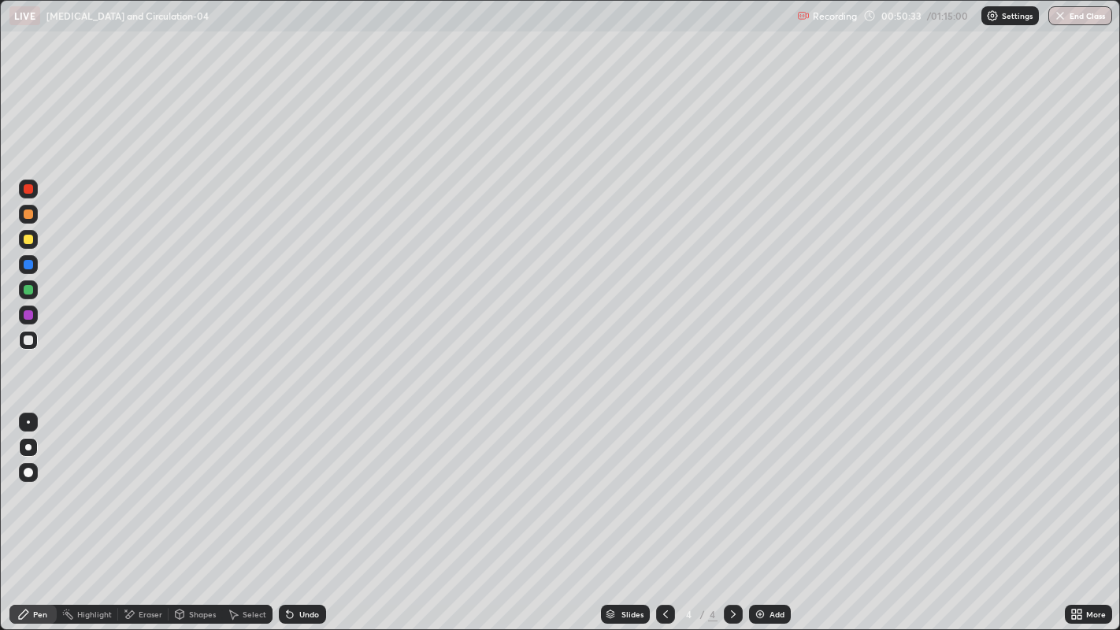
click at [308, 511] on div "Undo" at bounding box center [309, 615] width 20 height 8
click at [28, 242] on div at bounding box center [28, 239] width 9 height 9
click at [310, 511] on div "Undo" at bounding box center [309, 615] width 20 height 8
click at [306, 511] on div "Undo" at bounding box center [309, 615] width 20 height 8
click at [28, 314] on div at bounding box center [28, 314] width 9 height 9
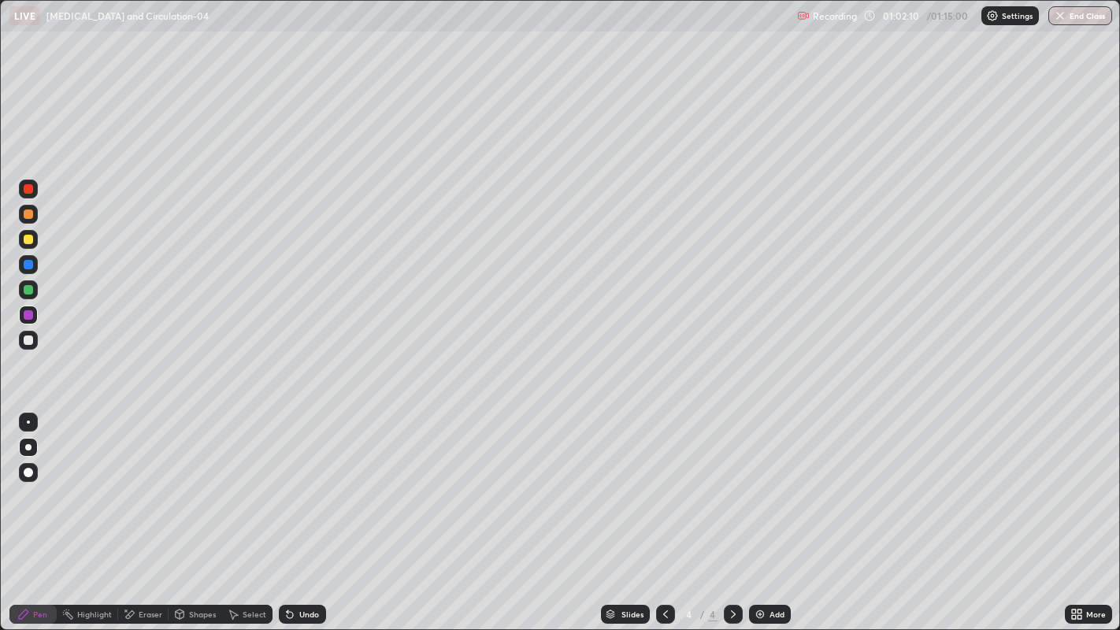
click at [1090, 20] on button "End Class" at bounding box center [1081, 15] width 64 height 19
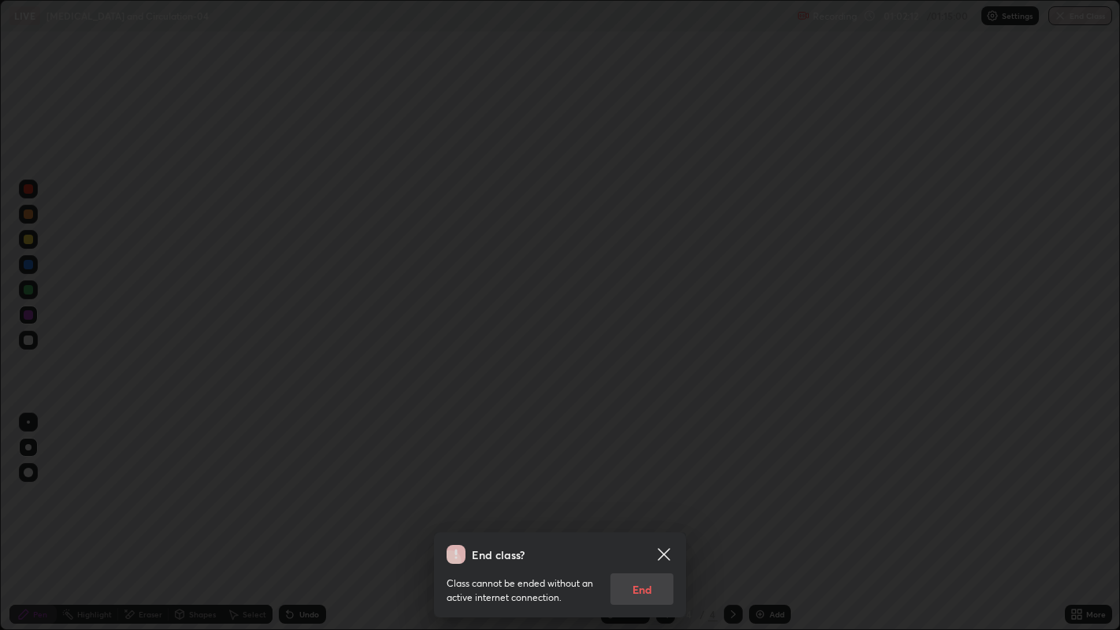
click at [652, 511] on div "Class cannot be ended without an active internet connection. End" at bounding box center [560, 584] width 227 height 41
click at [649, 511] on div "Class cannot be ended without an active internet connection. End" at bounding box center [560, 584] width 227 height 41
click at [651, 511] on div "Class cannot be ended without an active internet connection. End" at bounding box center [560, 584] width 227 height 41
click at [647, 511] on div "Class cannot be ended without an active internet connection. End" at bounding box center [560, 584] width 227 height 41
click at [648, 511] on div "Class cannot be ended without an active internet connection. End" at bounding box center [560, 584] width 227 height 41
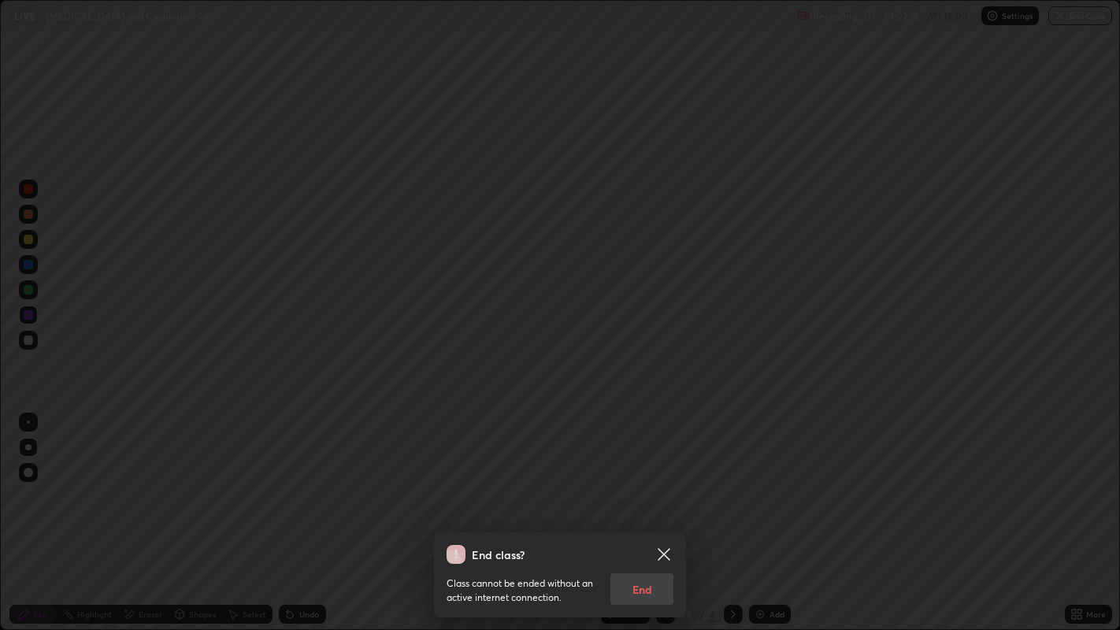
click at [646, 511] on div "Class cannot be ended without an active internet connection. End" at bounding box center [560, 584] width 227 height 41
click at [662, 511] on icon at bounding box center [664, 554] width 19 height 19
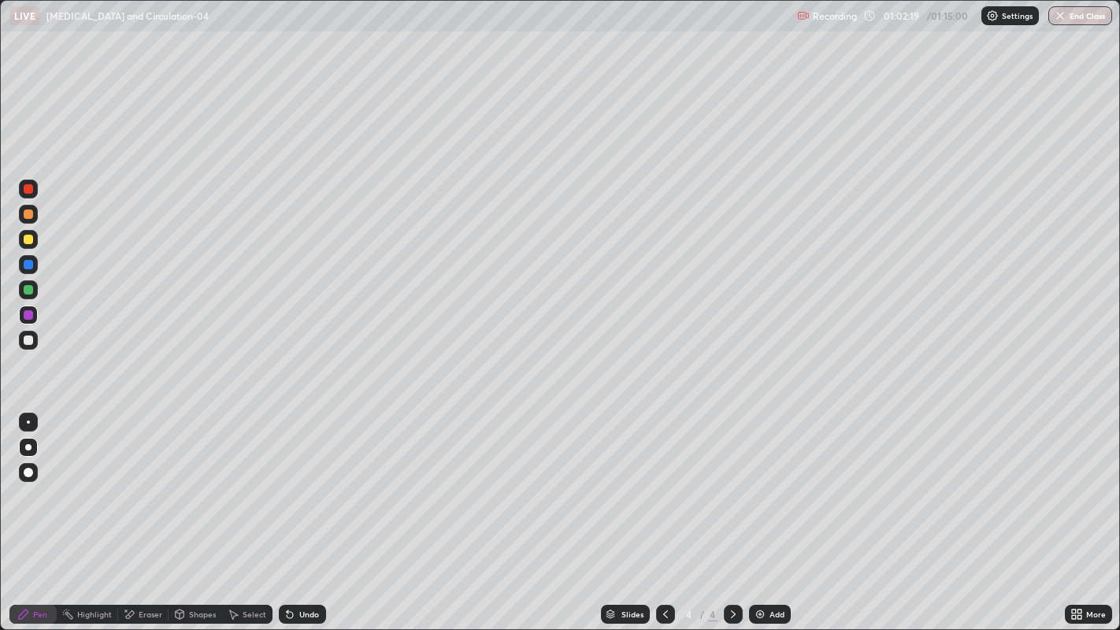
click at [1086, 15] on button "End Class" at bounding box center [1081, 15] width 64 height 19
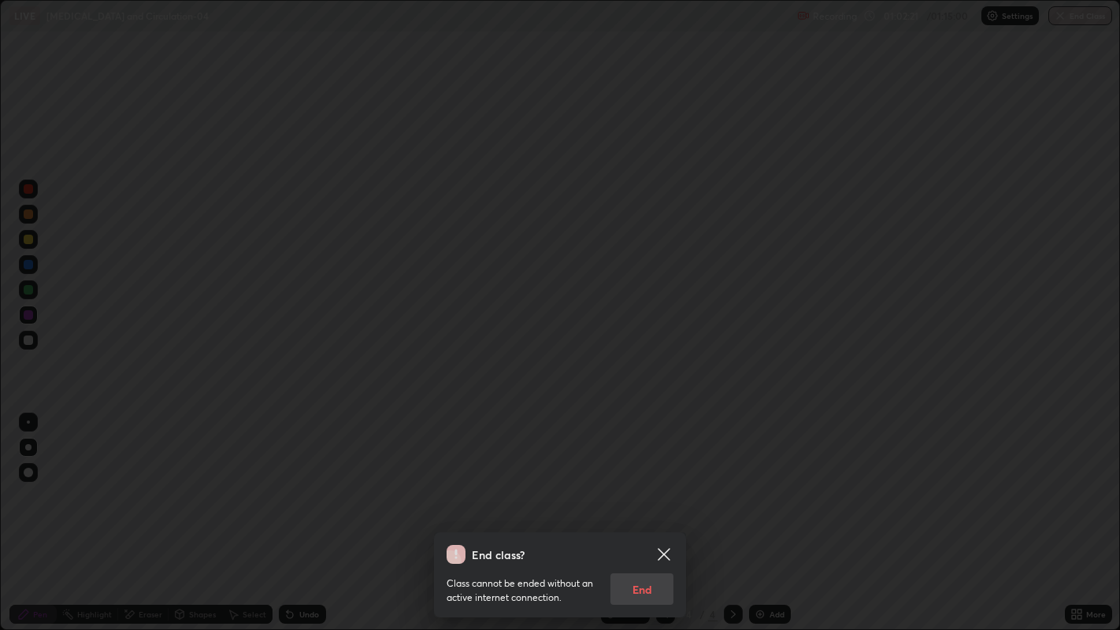
click at [636, 511] on div "Class cannot be ended without an active internet connection. End" at bounding box center [560, 584] width 227 height 41
click at [643, 511] on div "Class cannot be ended without an active internet connection. End" at bounding box center [560, 584] width 227 height 41
click at [644, 511] on div "Class cannot be ended without an active internet connection. End" at bounding box center [560, 584] width 227 height 41
click at [661, 511] on icon at bounding box center [664, 554] width 19 height 19
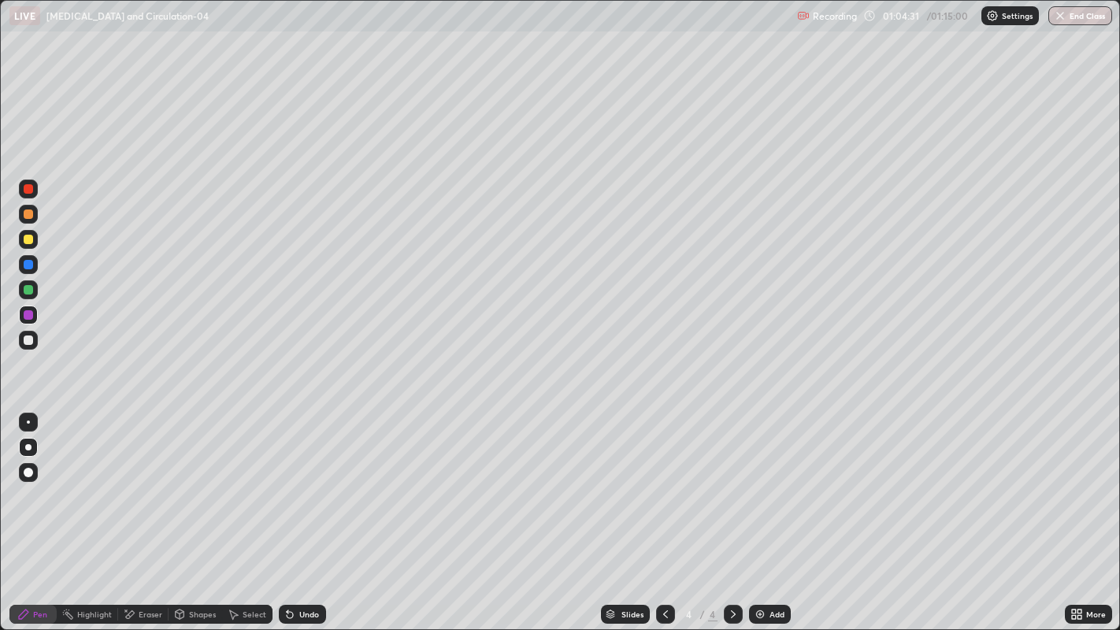
click at [1078, 24] on button "End Class" at bounding box center [1081, 15] width 64 height 19
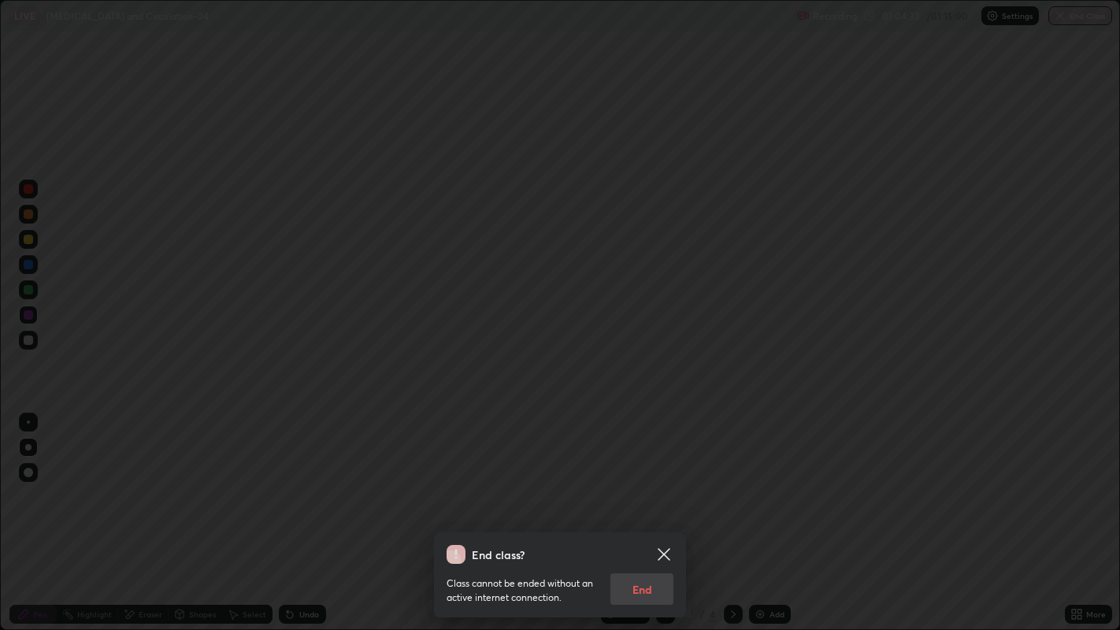
click at [639, 511] on div "Class cannot be ended without an active internet connection. End" at bounding box center [560, 584] width 227 height 41
click at [638, 511] on div "Class cannot be ended without an active internet connection. End" at bounding box center [560, 584] width 227 height 41
click at [634, 511] on div "Class cannot be ended without an active internet connection. End" at bounding box center [560, 584] width 227 height 41
click at [630, 511] on div "Class cannot be ended without an active internet connection. End" at bounding box center [560, 584] width 227 height 41
click at [661, 511] on icon at bounding box center [664, 554] width 19 height 19
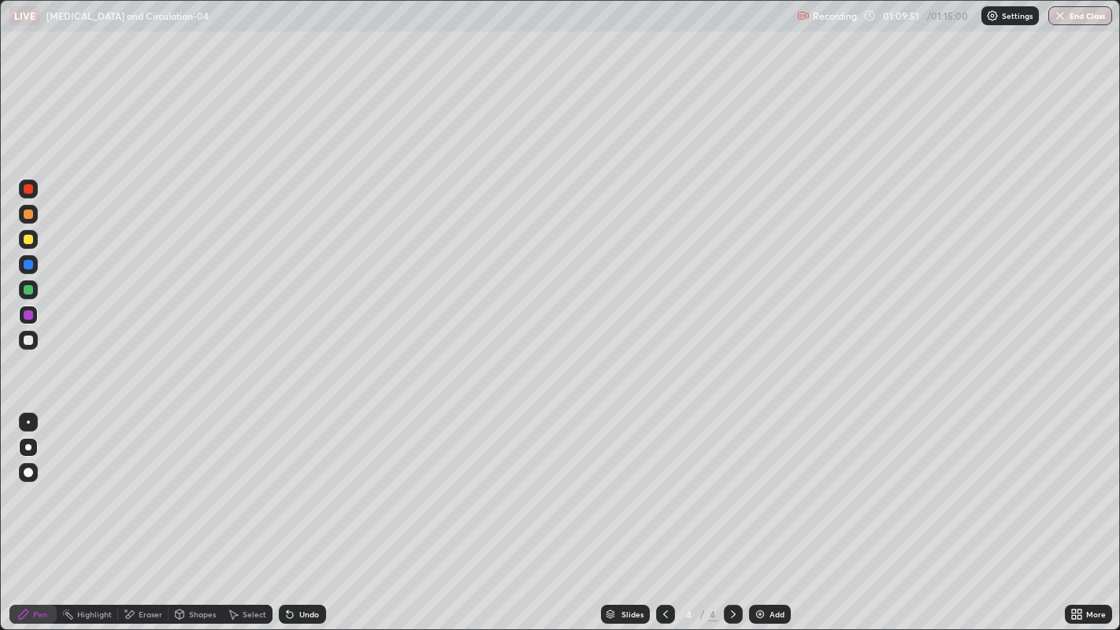
click at [1083, 17] on button "End Class" at bounding box center [1081, 15] width 64 height 19
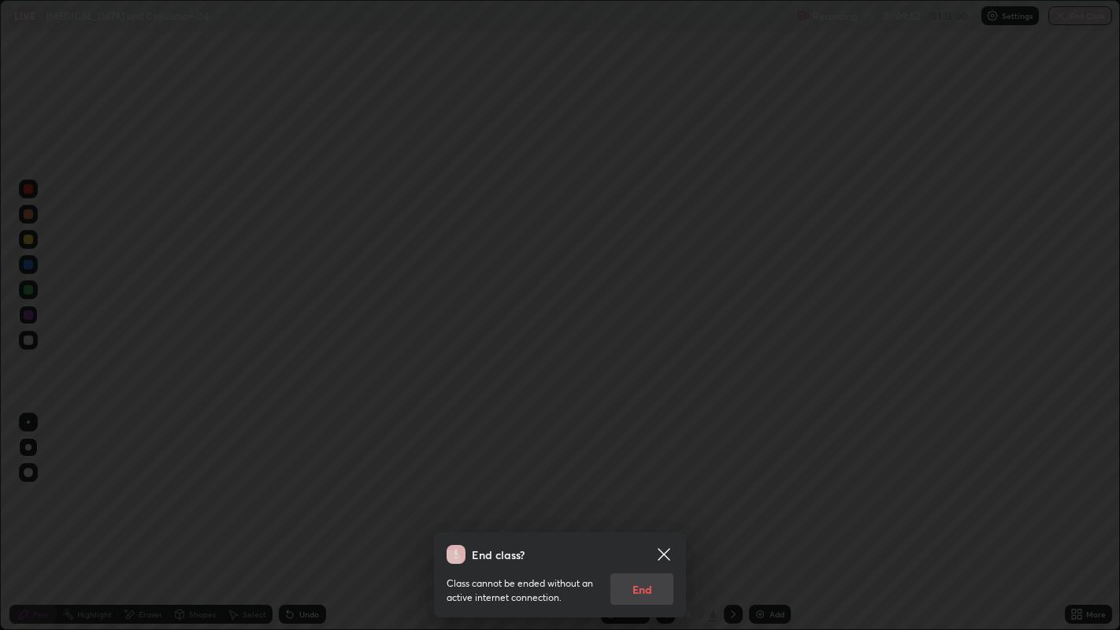
click at [660, 511] on div "Class cannot be ended without an active internet connection. End" at bounding box center [560, 584] width 227 height 41
click at [655, 511] on div "Class cannot be ended without an active internet connection. End" at bounding box center [560, 584] width 227 height 41
click at [660, 511] on div "Class cannot be ended without an active internet connection. End" at bounding box center [560, 584] width 227 height 41
click at [644, 511] on div "Class cannot be ended without an active internet connection. End" at bounding box center [560, 584] width 227 height 41
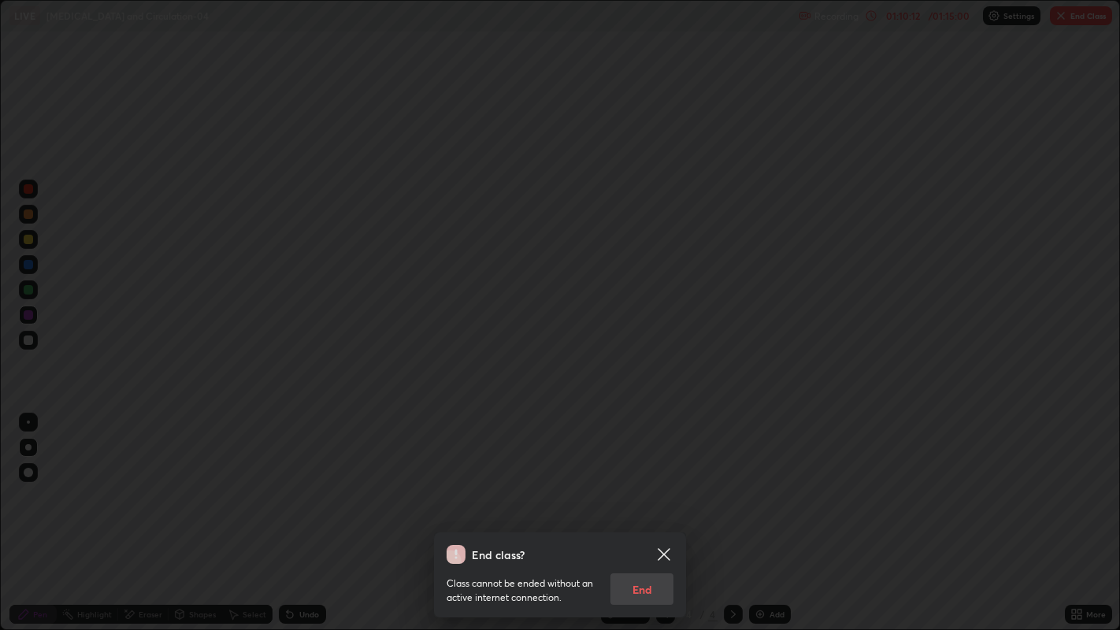
click at [644, 511] on div "Class cannot be ended without an active internet connection. End" at bounding box center [560, 584] width 227 height 41
click at [658, 511] on icon at bounding box center [664, 554] width 19 height 19
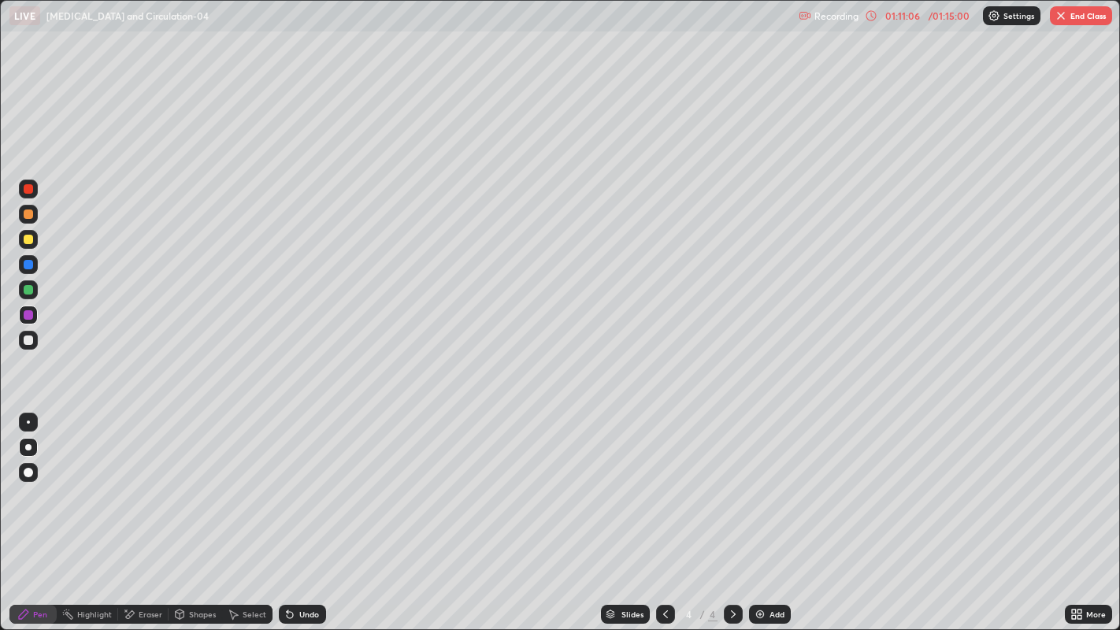
click at [1062, 17] on img "button" at bounding box center [1061, 15] width 13 height 13
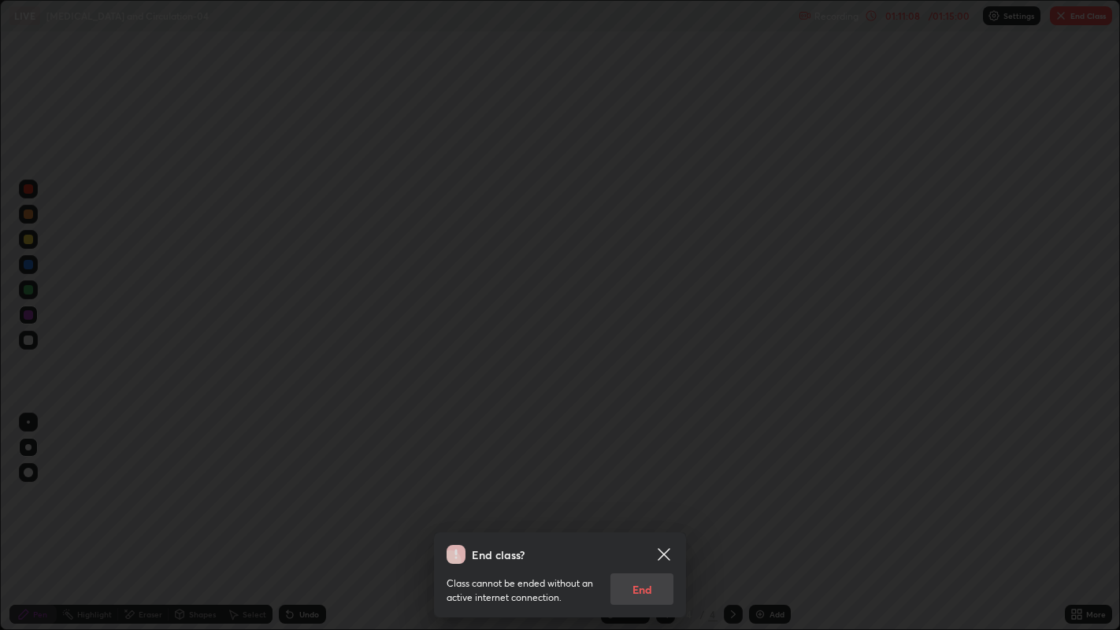
click at [657, 511] on div "Class cannot be ended without an active internet connection. End" at bounding box center [560, 584] width 227 height 41
click at [666, 511] on icon at bounding box center [664, 554] width 12 height 12
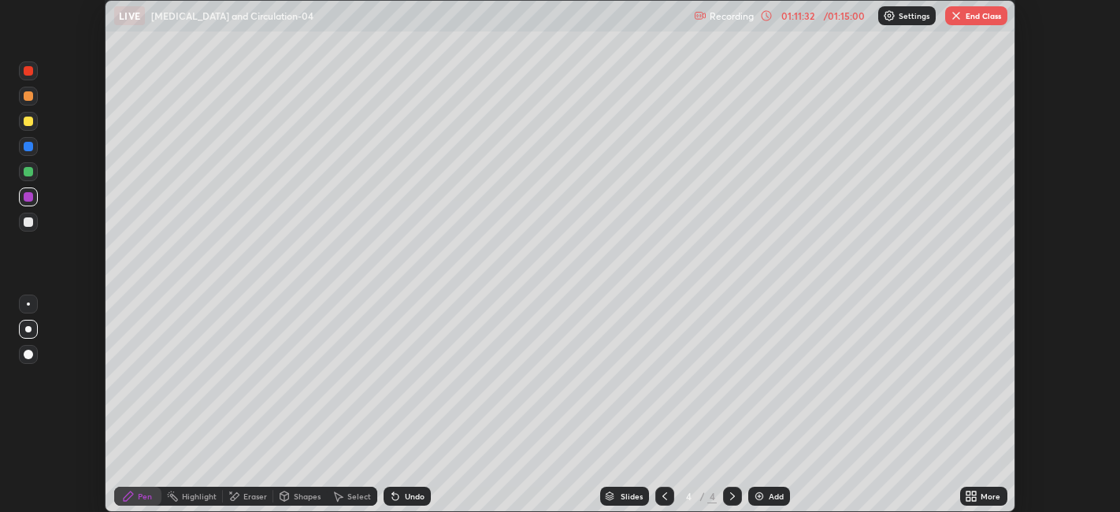
scroll to position [78265, 77656]
